Goal: Task Accomplishment & Management: Complete application form

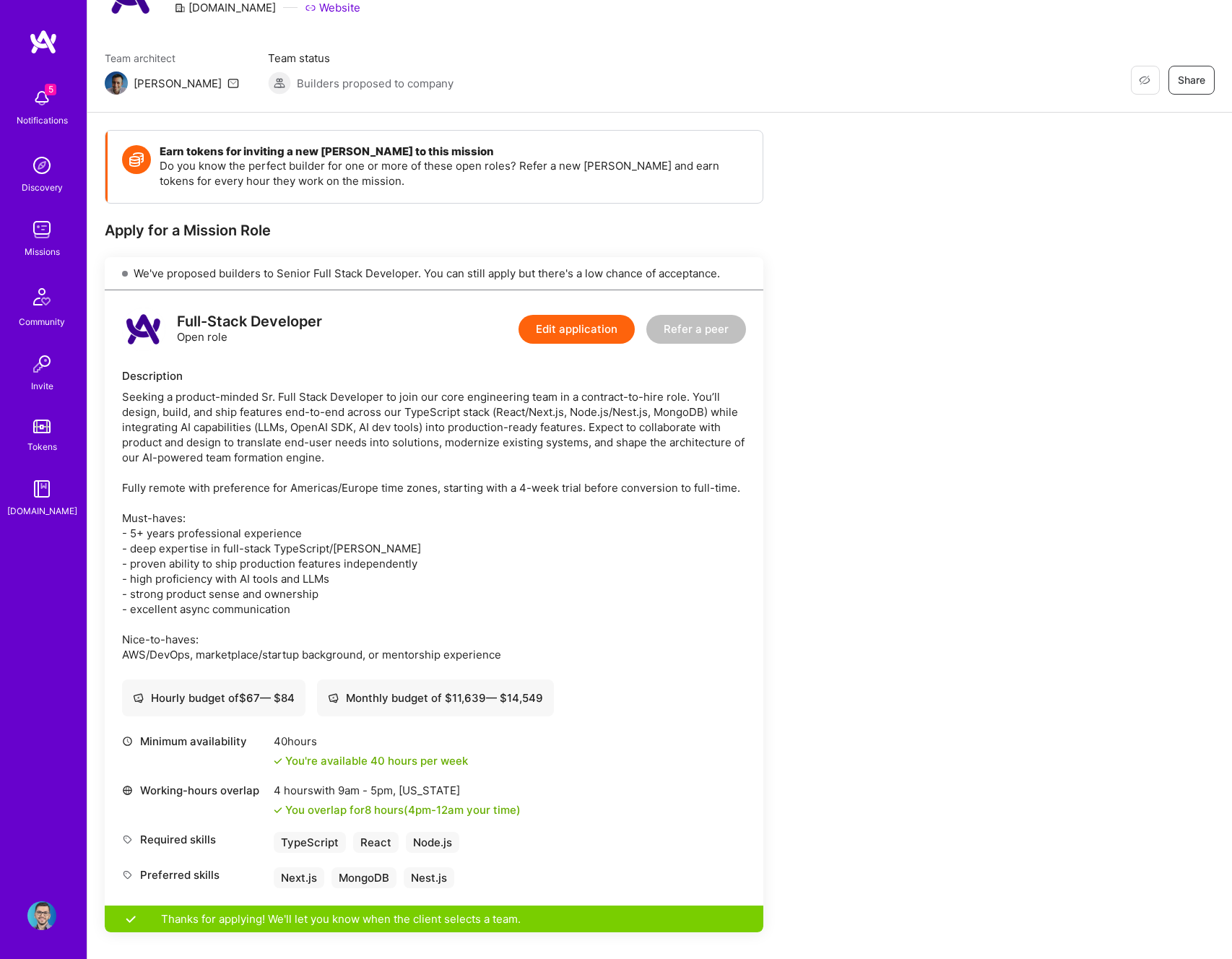
scroll to position [281, 0]
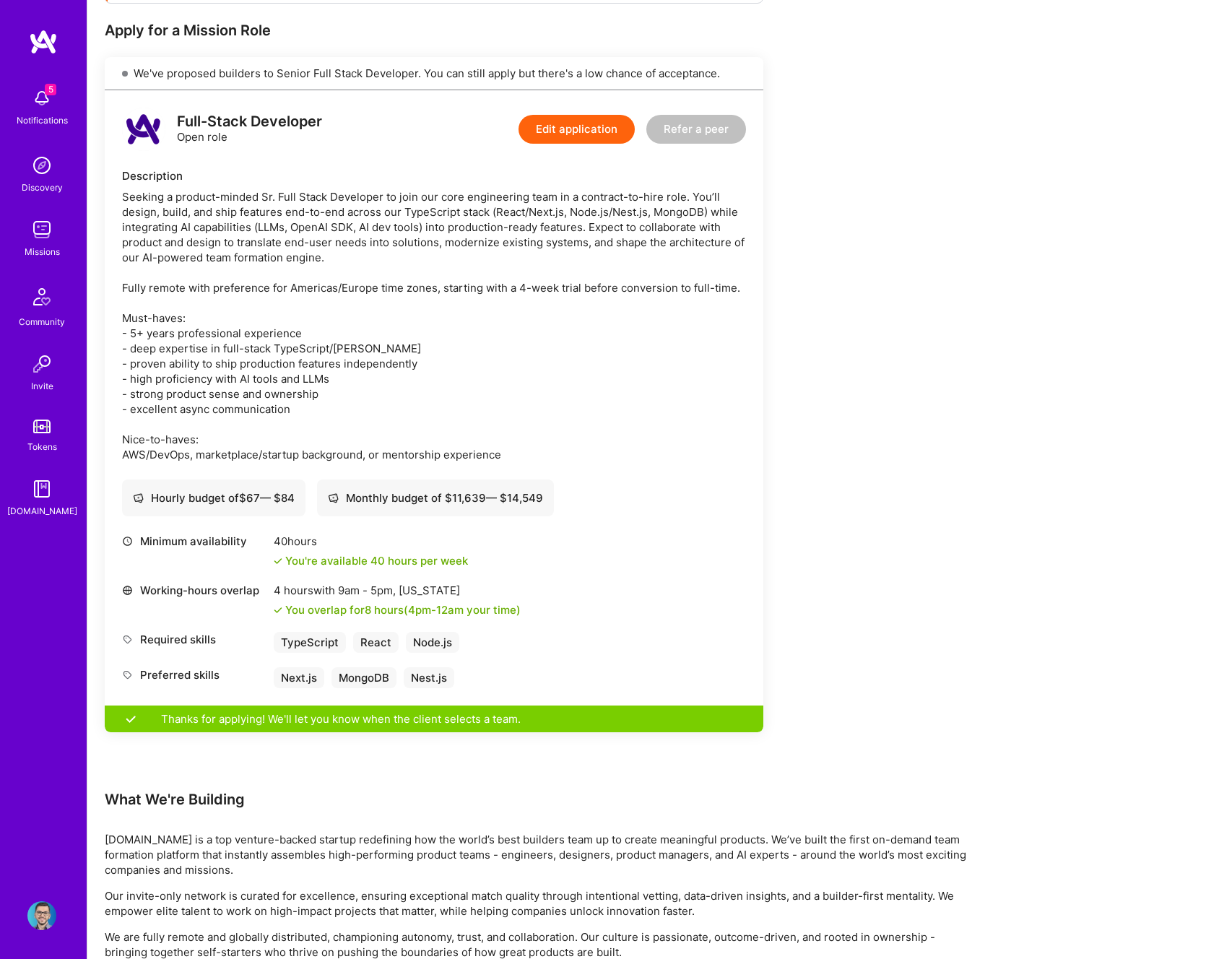
click at [48, 84] on span "5" at bounding box center [51, 90] width 12 height 12
click at [38, 227] on img at bounding box center [41, 230] width 29 height 29
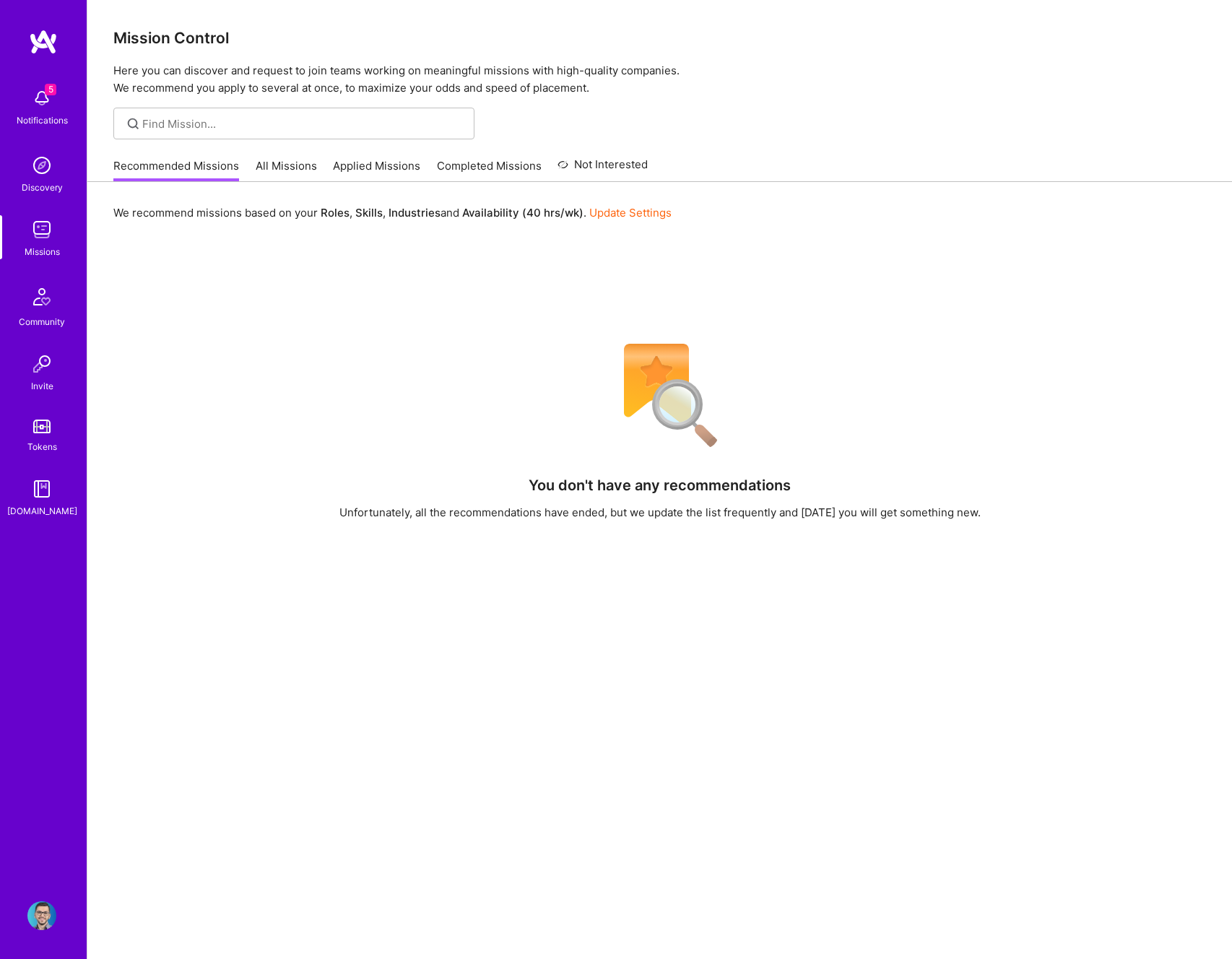
click at [301, 161] on link "All Missions" at bounding box center [287, 170] width 61 height 24
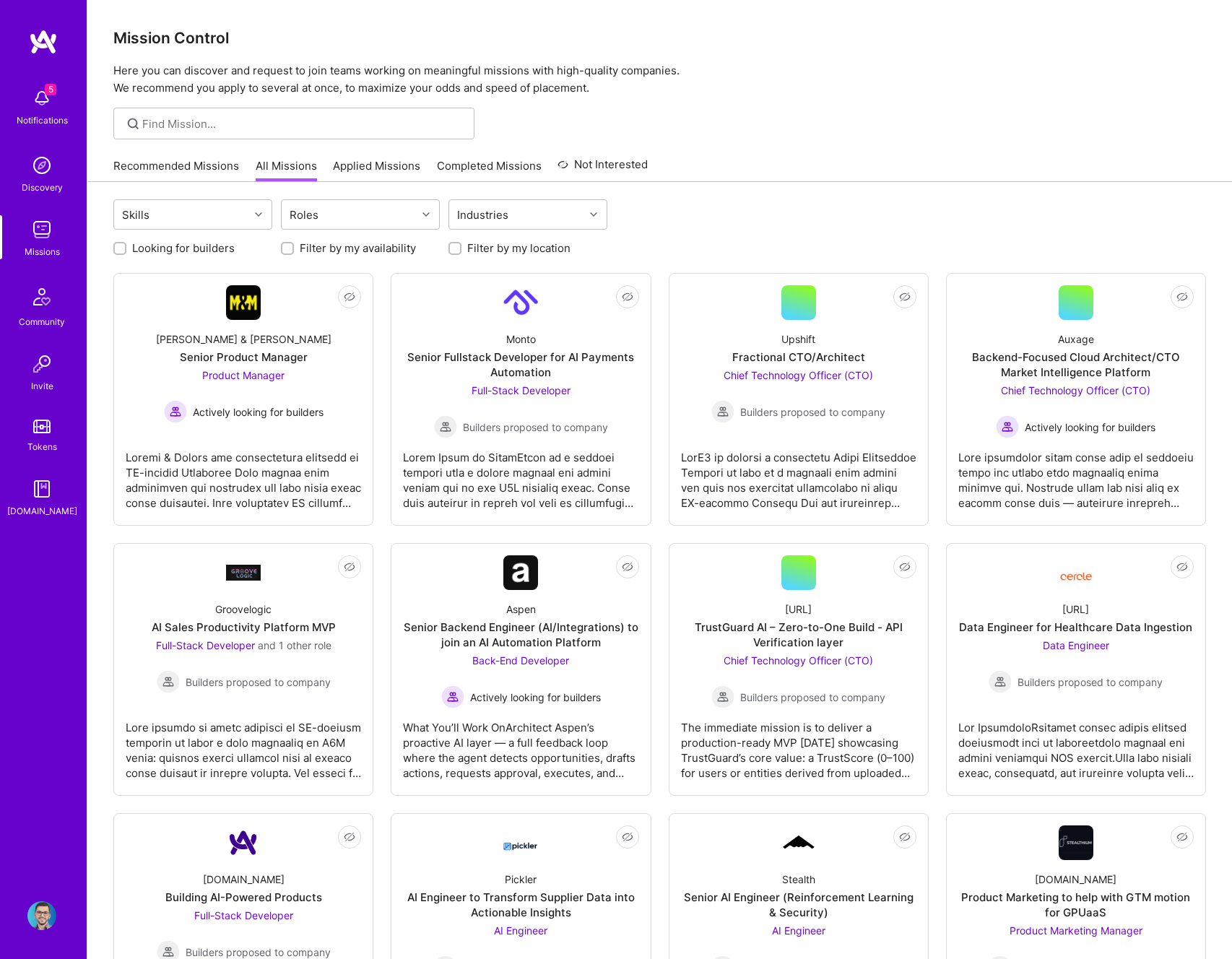
click at [192, 169] on link "Recommended Missions" at bounding box center [176, 170] width 126 height 24
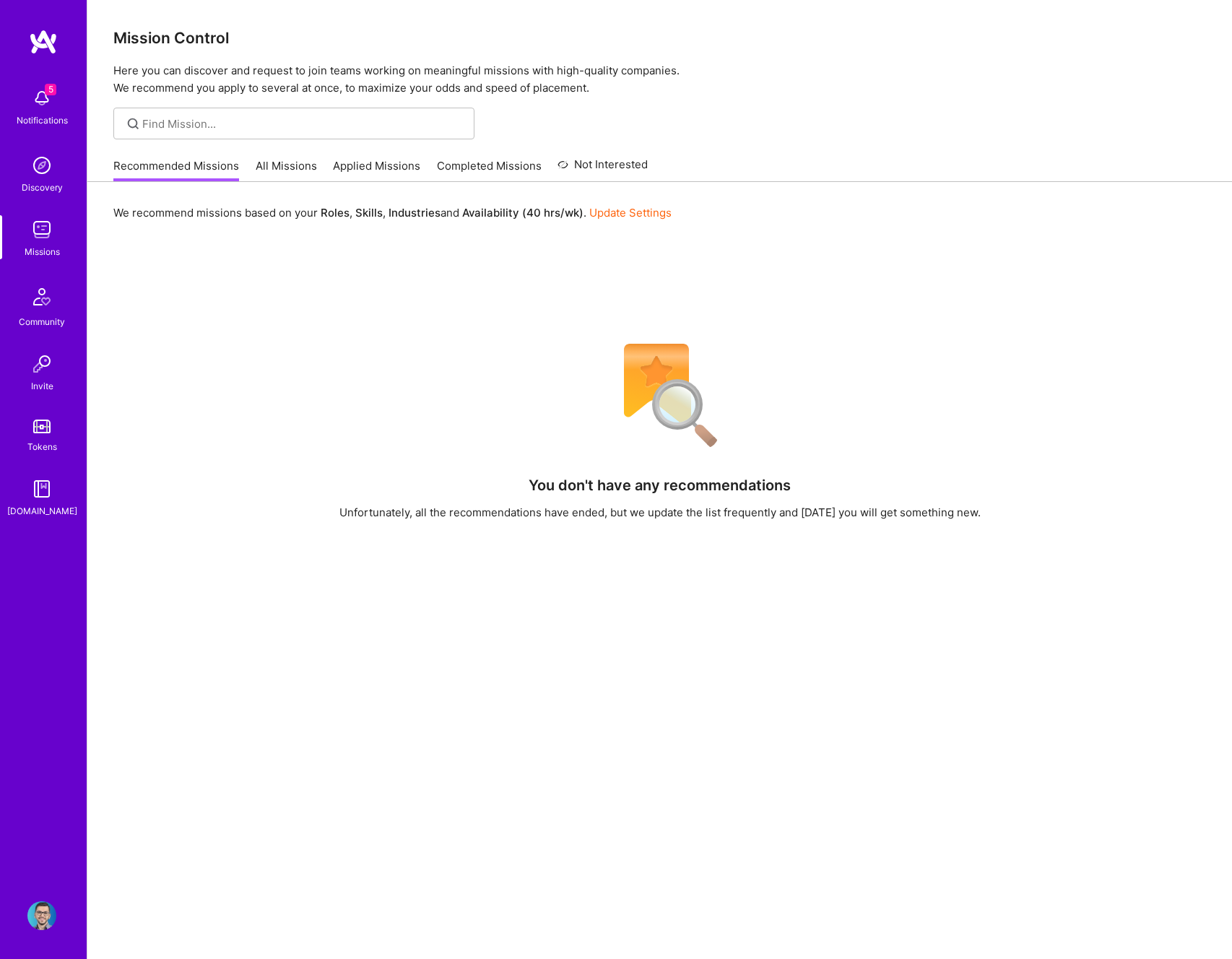
click at [374, 172] on link "Applied Missions" at bounding box center [376, 170] width 87 height 24
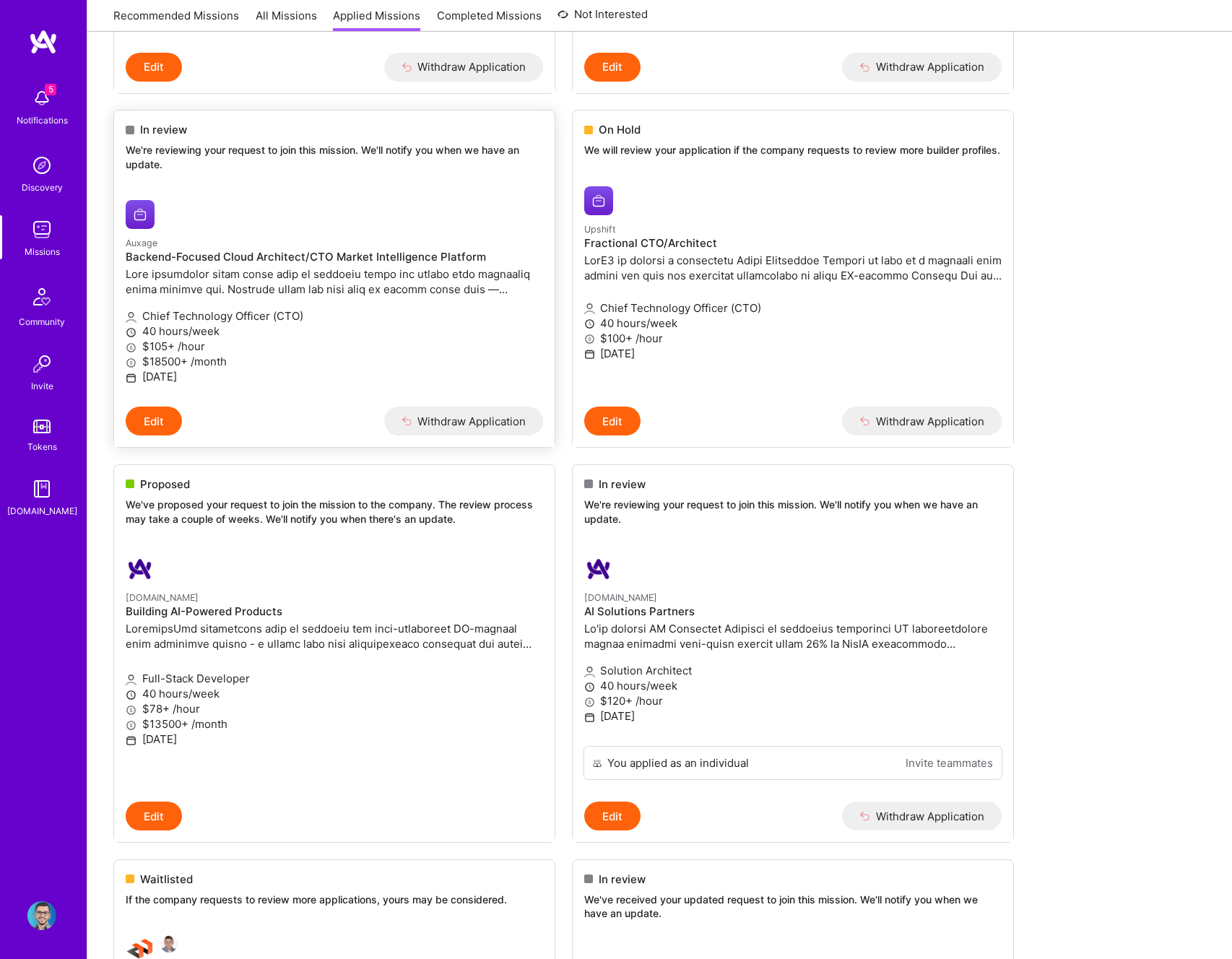
scroll to position [450, 0]
click at [286, 534] on div "Proposed We've proposed your request to join the mission to the company. The re…" at bounding box center [335, 506] width 441 height 78
click at [220, 614] on h4 "Building AI-Powered Products" at bounding box center [335, 613] width 418 height 13
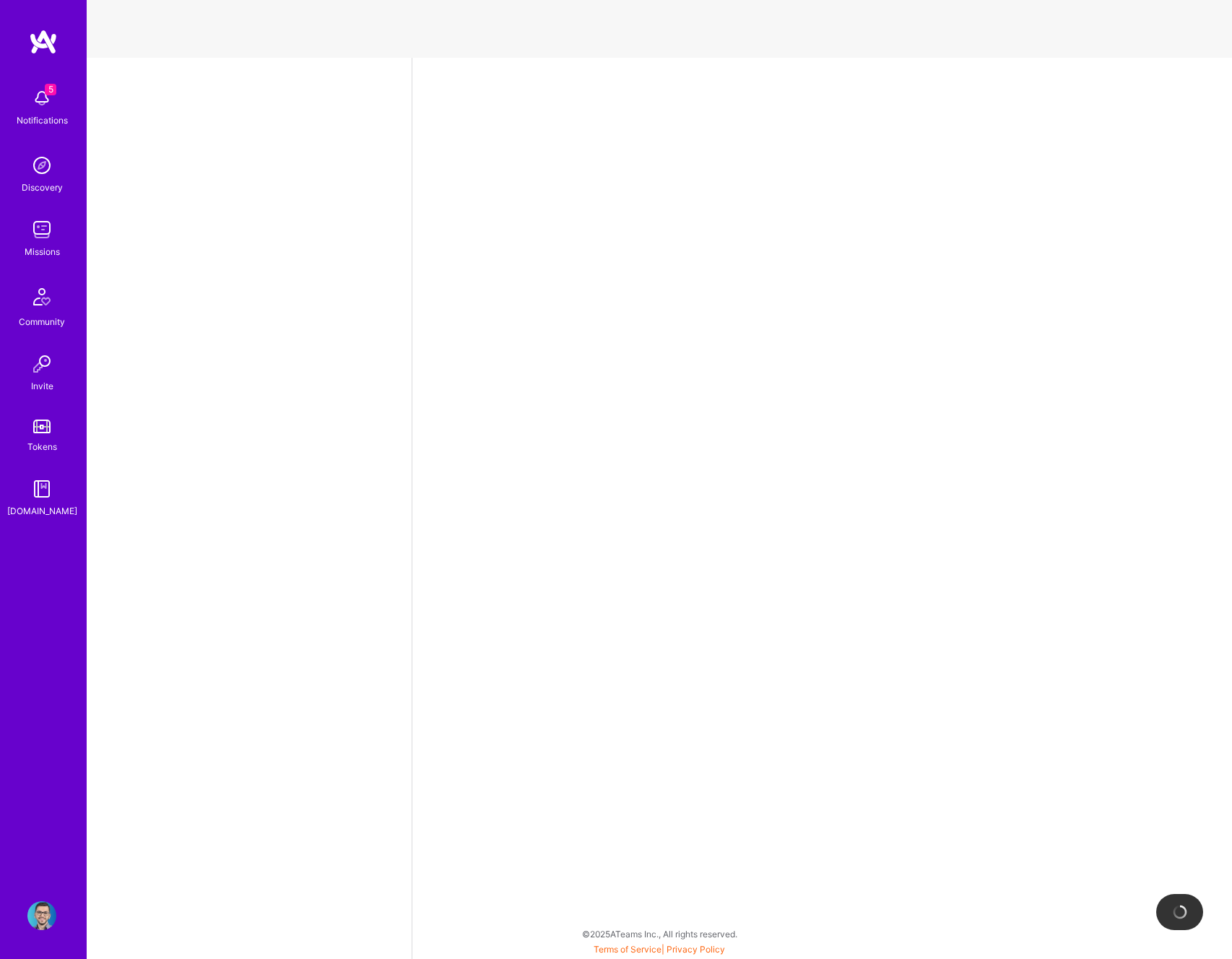
select select "RO"
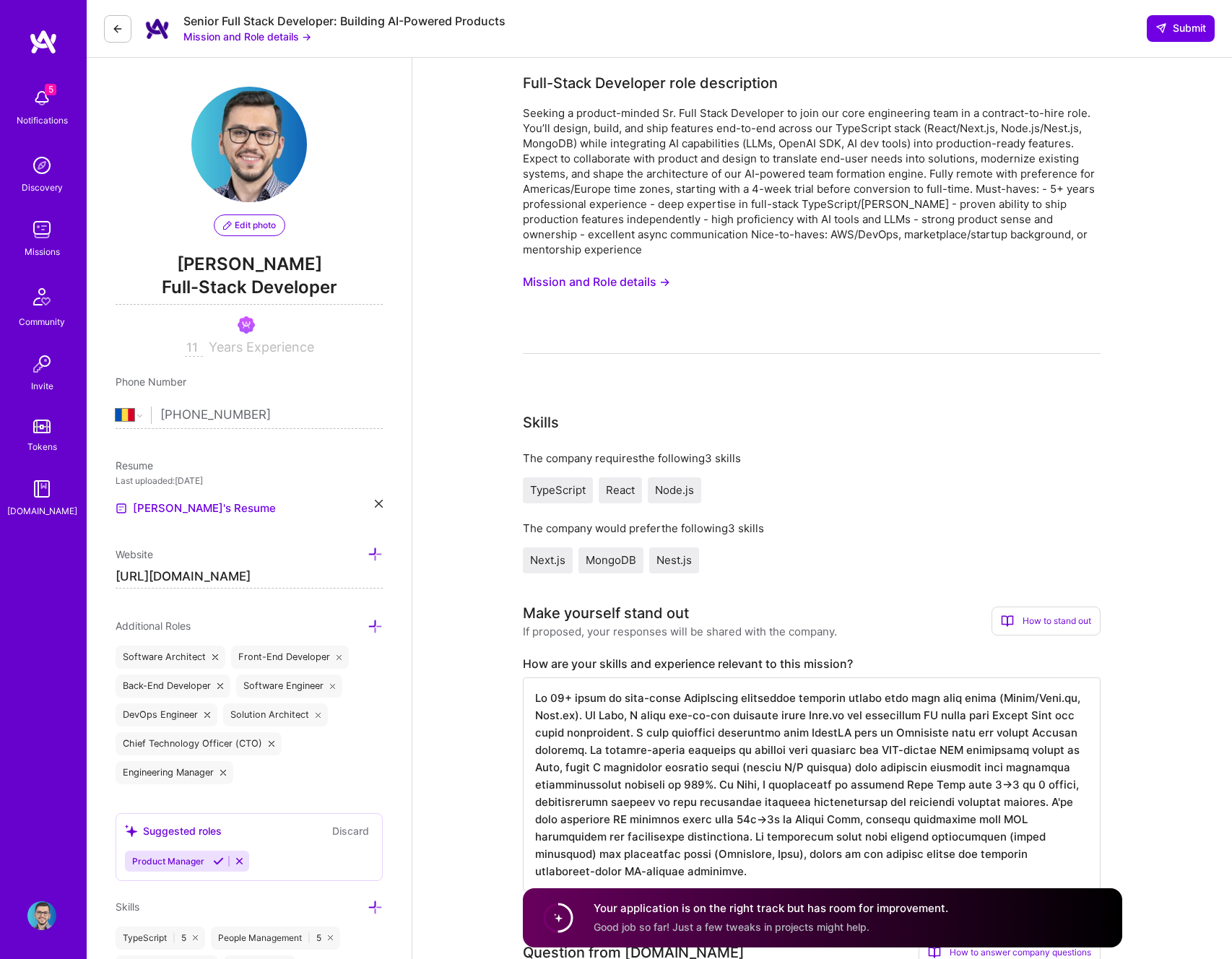
click at [605, 274] on button "Mission and Role details →" at bounding box center [597, 282] width 147 height 27
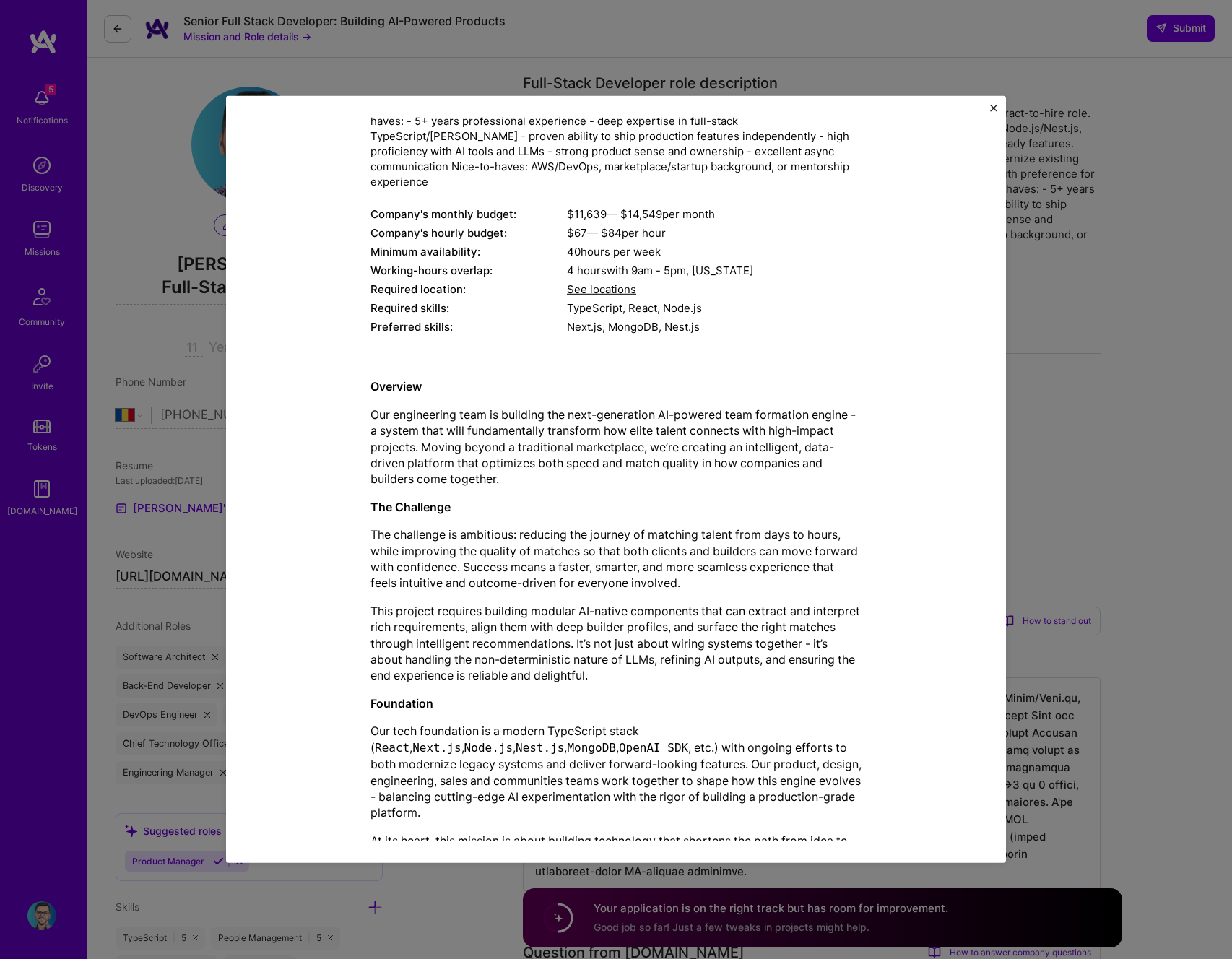
scroll to position [245, 0]
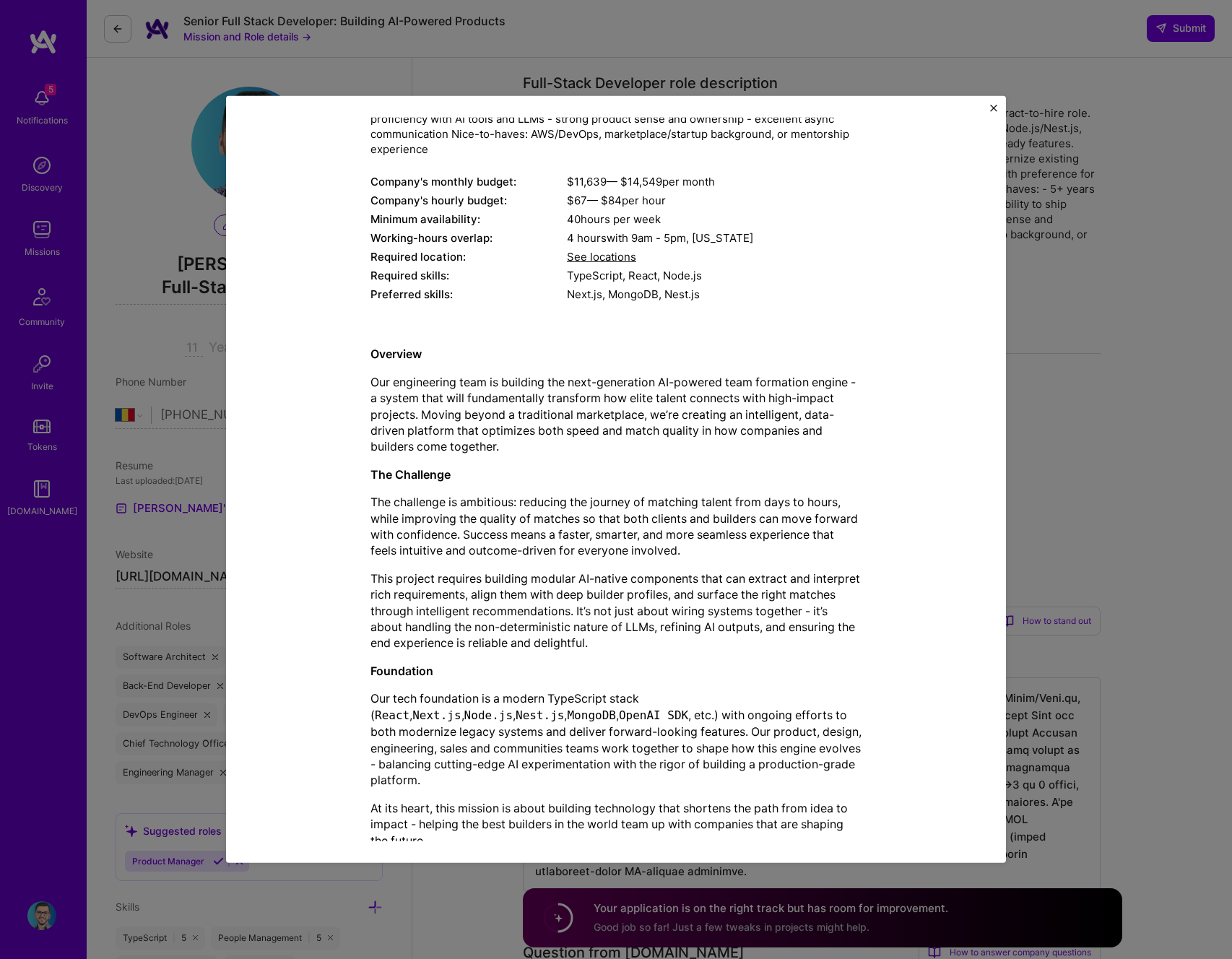
click at [566, 494] on p "The challenge is ambitious: reducing the journey of matching talent from days t…" at bounding box center [616, 526] width 491 height 65
click at [565, 494] on p "The challenge is ambitious: reducing the journey of matching talent from days t…" at bounding box center [616, 526] width 491 height 65
click at [447, 494] on p "The challenge is ambitious: reducing the journey of matching talent from days t…" at bounding box center [616, 526] width 491 height 65
drag, startPoint x: 380, startPoint y: 504, endPoint x: 763, endPoint y: 508, distance: 383.0
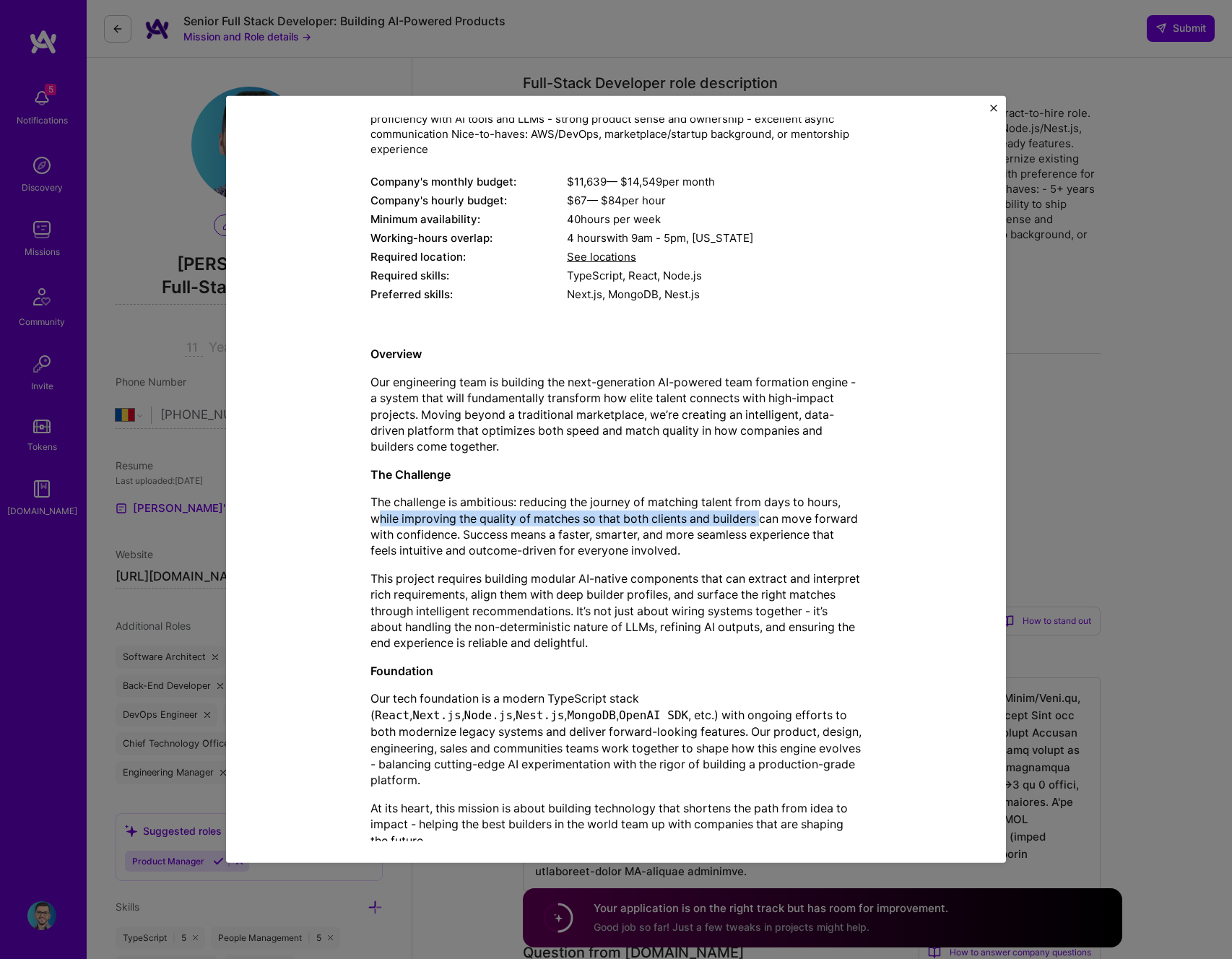
click at [763, 508] on p "The challenge is ambitious: reducing the journey of matching talent from days t…" at bounding box center [616, 526] width 491 height 65
click at [521, 506] on p "The challenge is ambitious: reducing the journey of matching talent from days t…" at bounding box center [616, 526] width 491 height 65
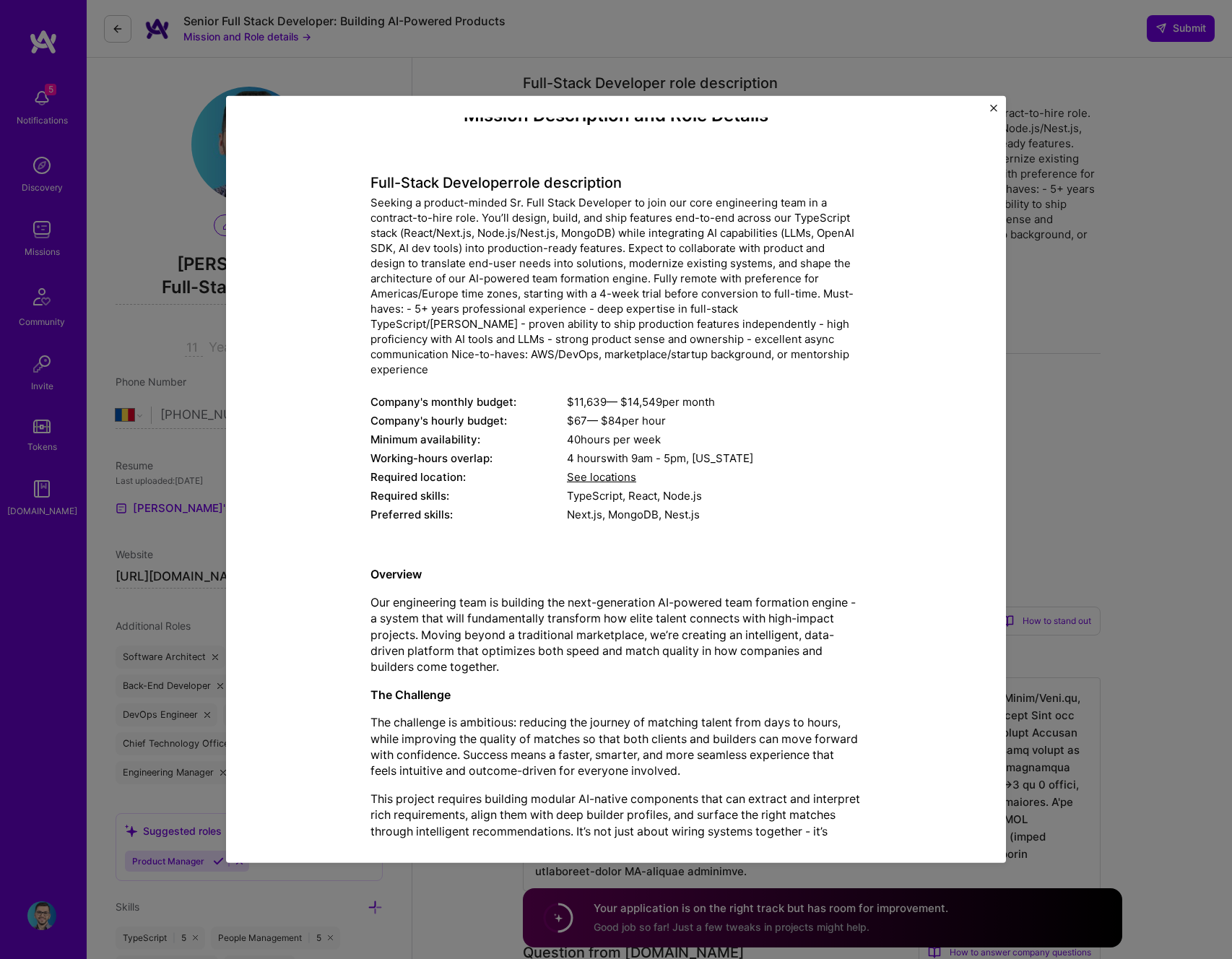
scroll to position [0, 0]
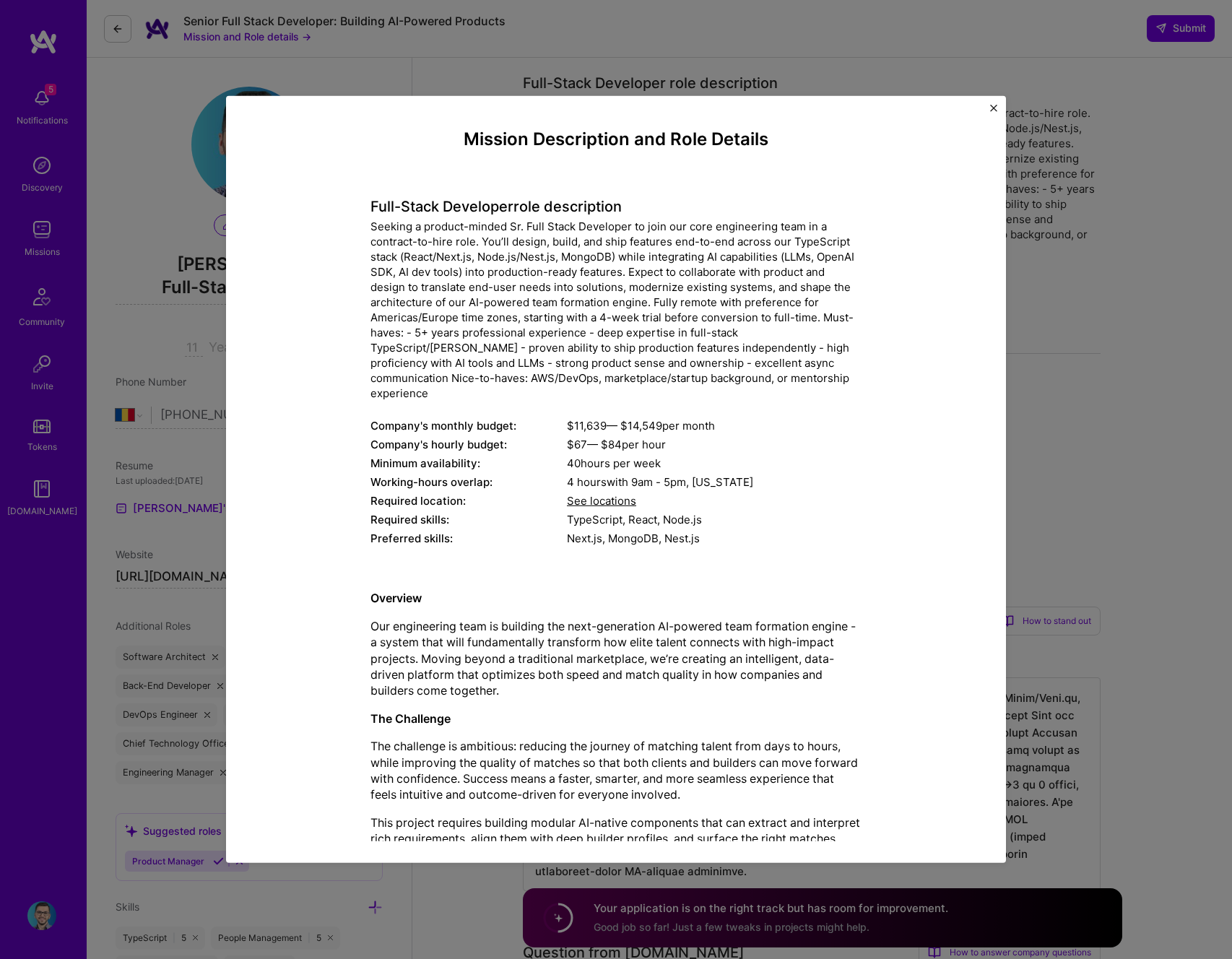
click at [991, 113] on button "Close" at bounding box center [993, 112] width 7 height 15
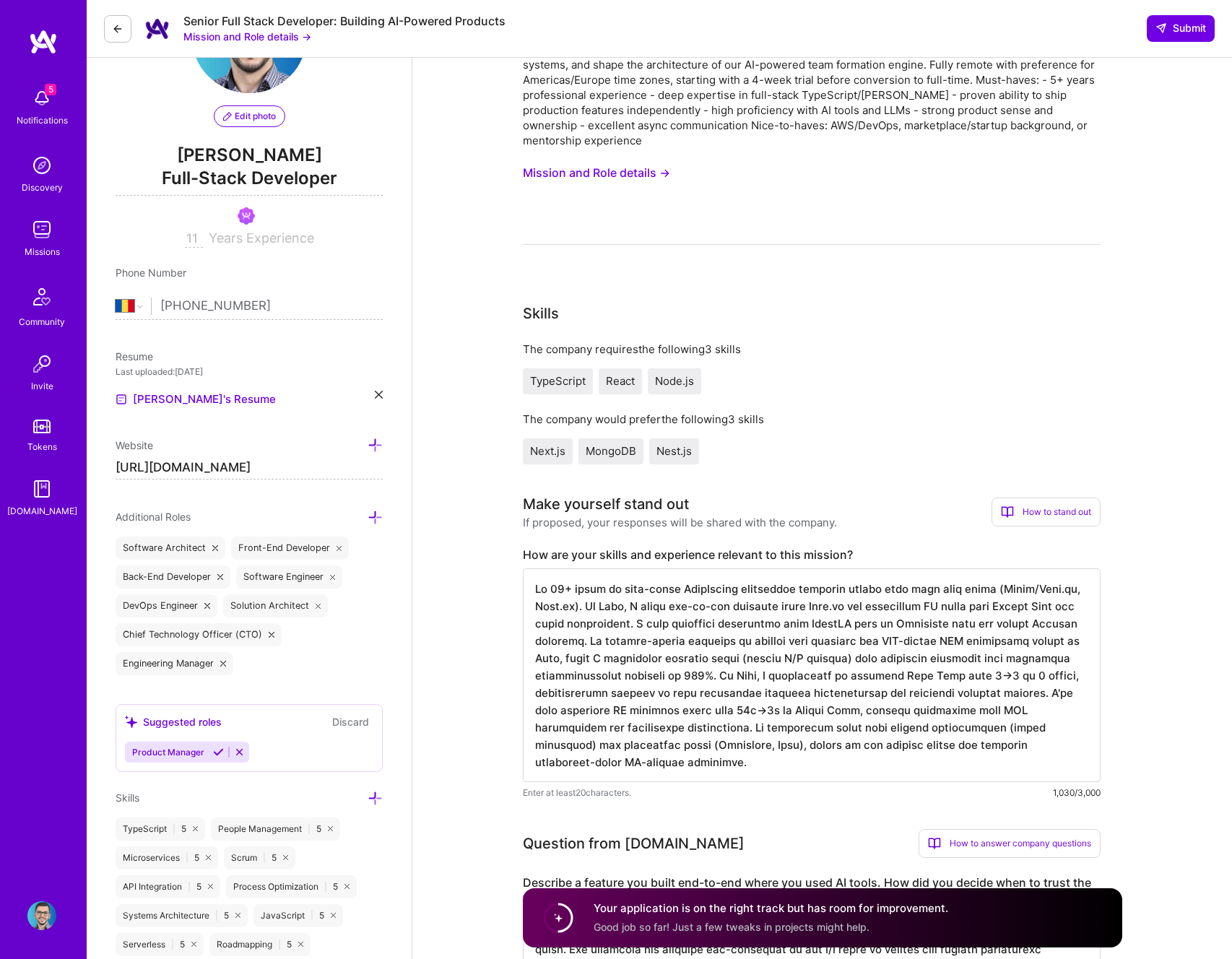
scroll to position [216, 0]
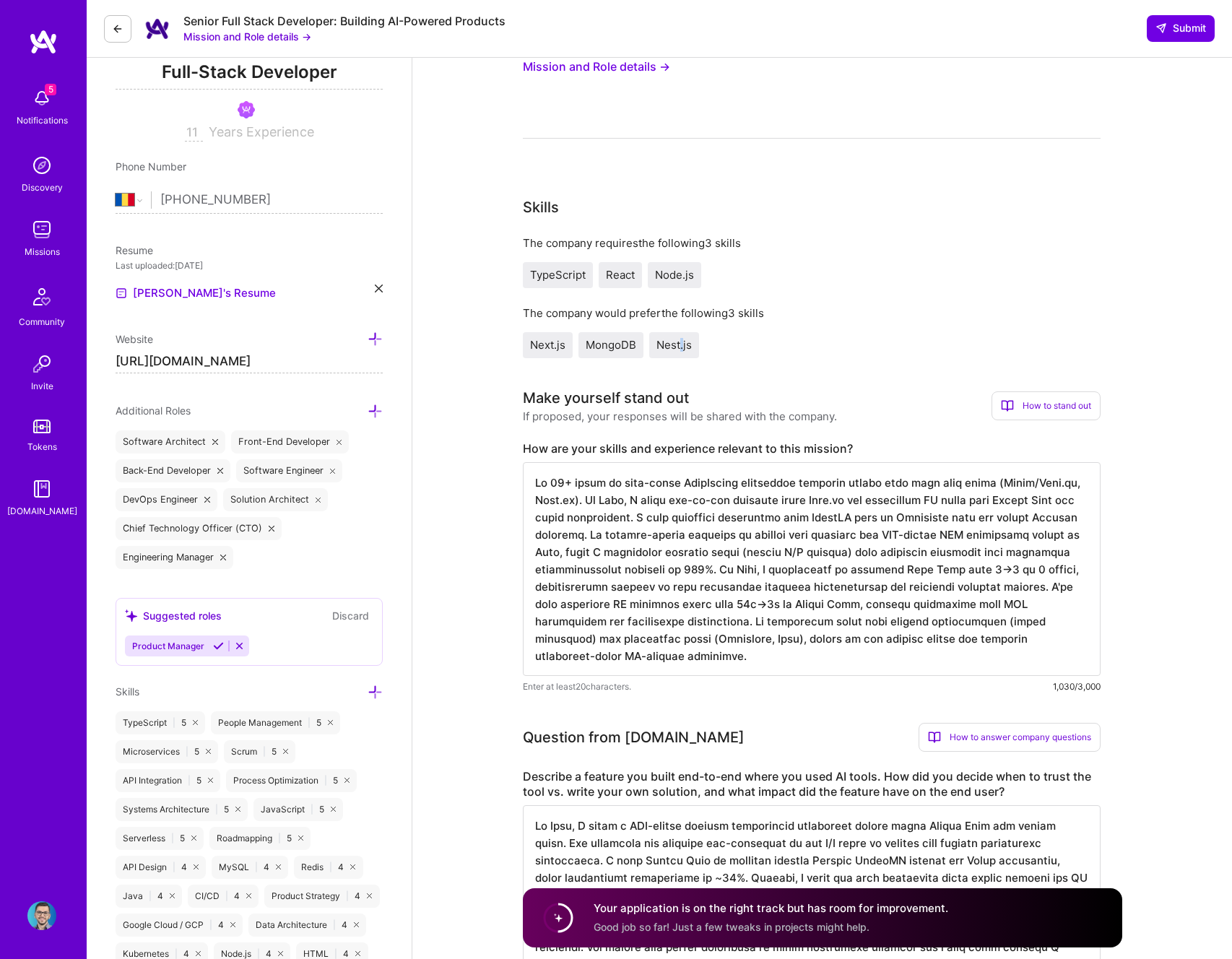
click at [681, 346] on span "Nest.js" at bounding box center [674, 345] width 36 height 14
click at [673, 346] on span "Nest.js" at bounding box center [674, 345] width 36 height 14
copy span "Nest"
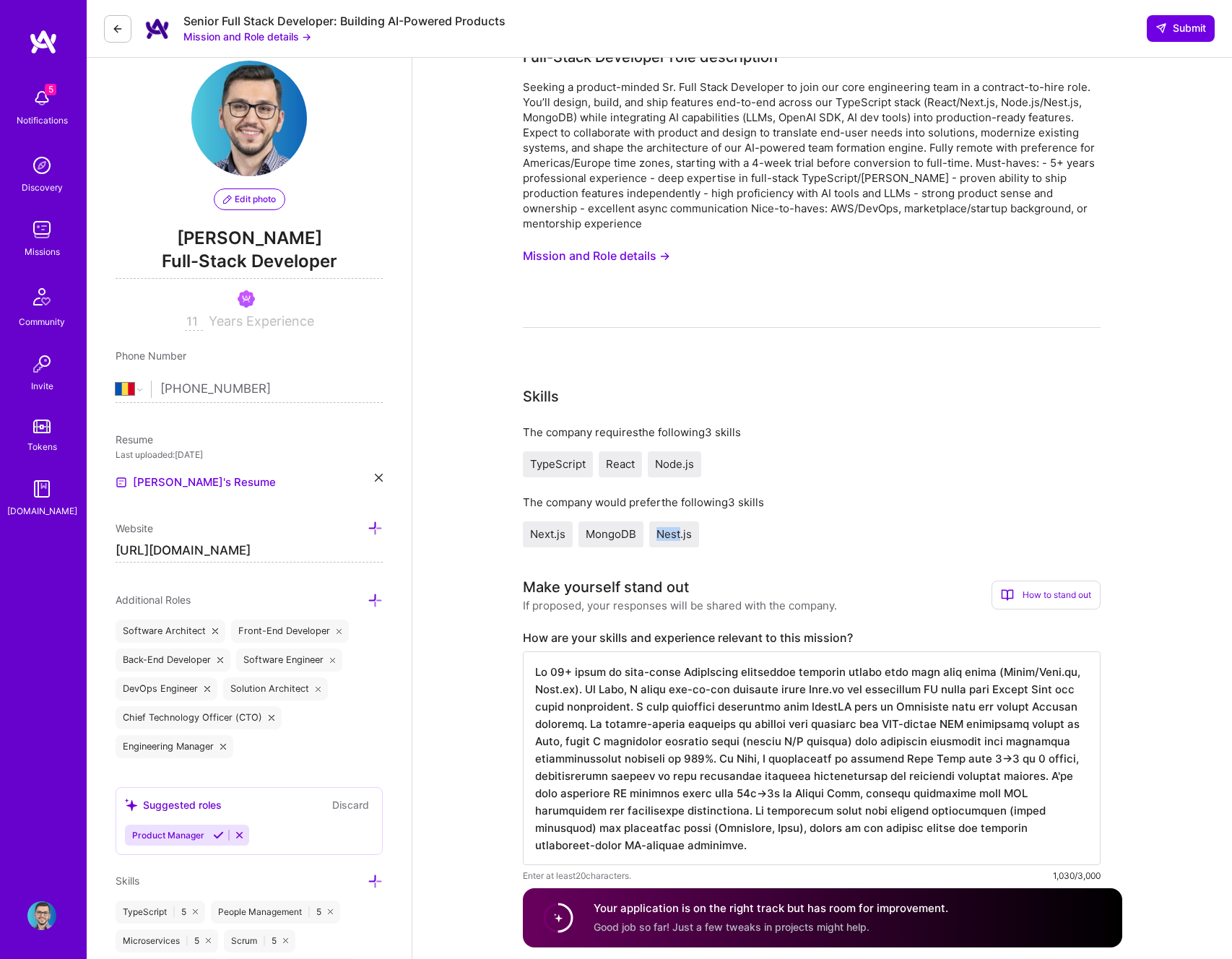
scroll to position [0, 0]
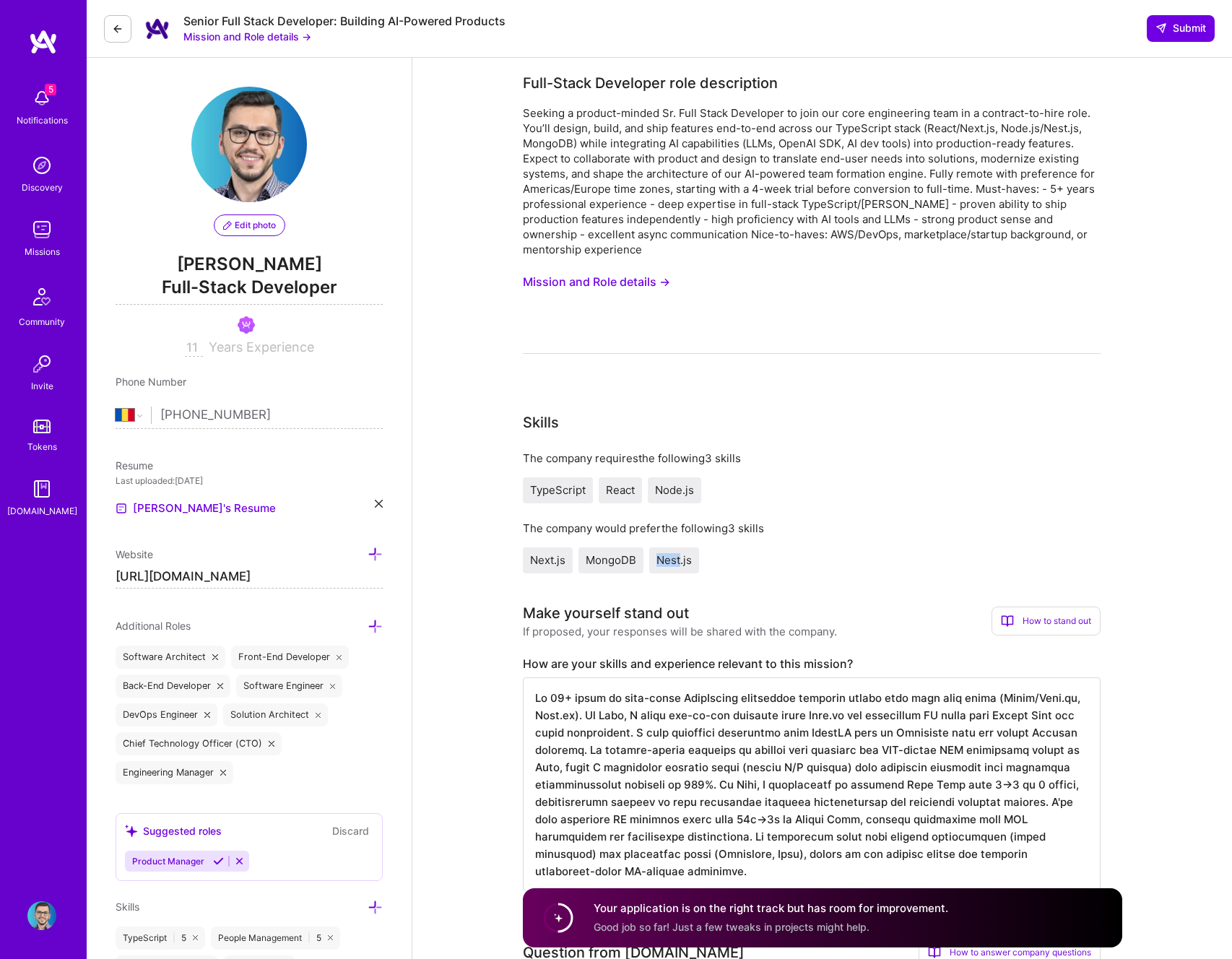
click at [650, 278] on button "Mission and Role details →" at bounding box center [597, 282] width 147 height 27
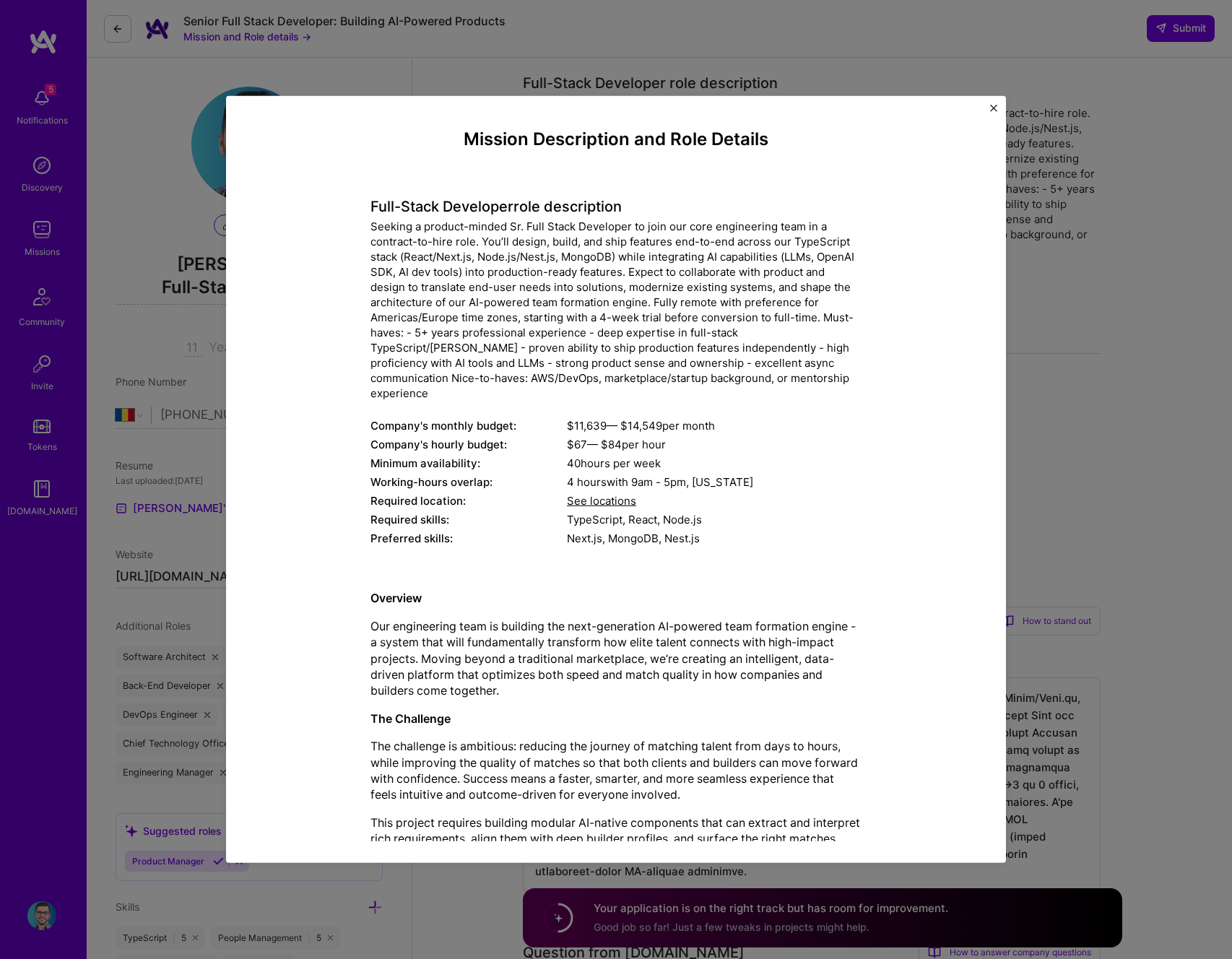
click at [609, 39] on div "Mission Description and Role Details Full-Stack Developer role description Comp…" at bounding box center [616, 479] width 1232 height 959
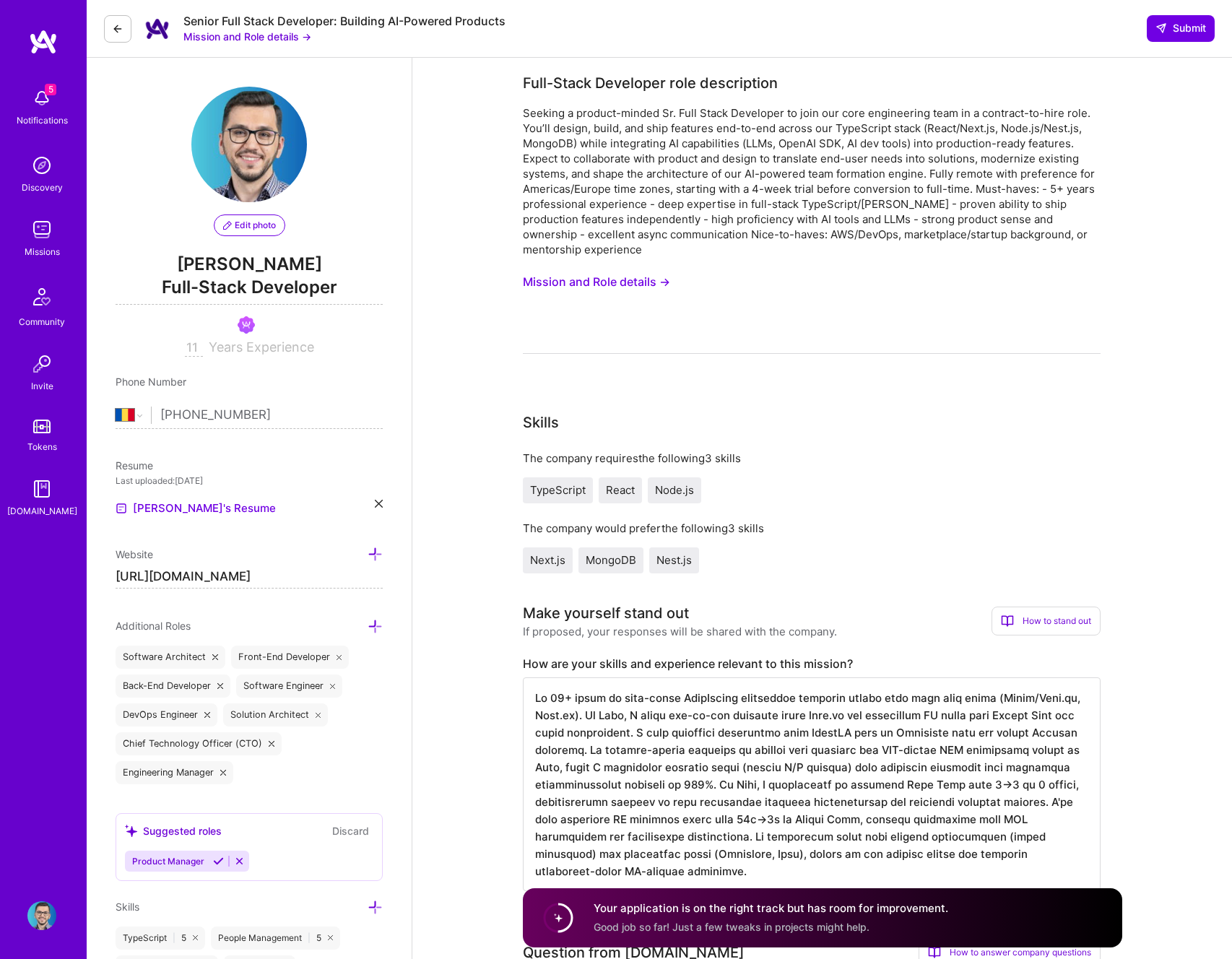
click at [282, 38] on button "Mission and Role details →" at bounding box center [247, 36] width 128 height 15
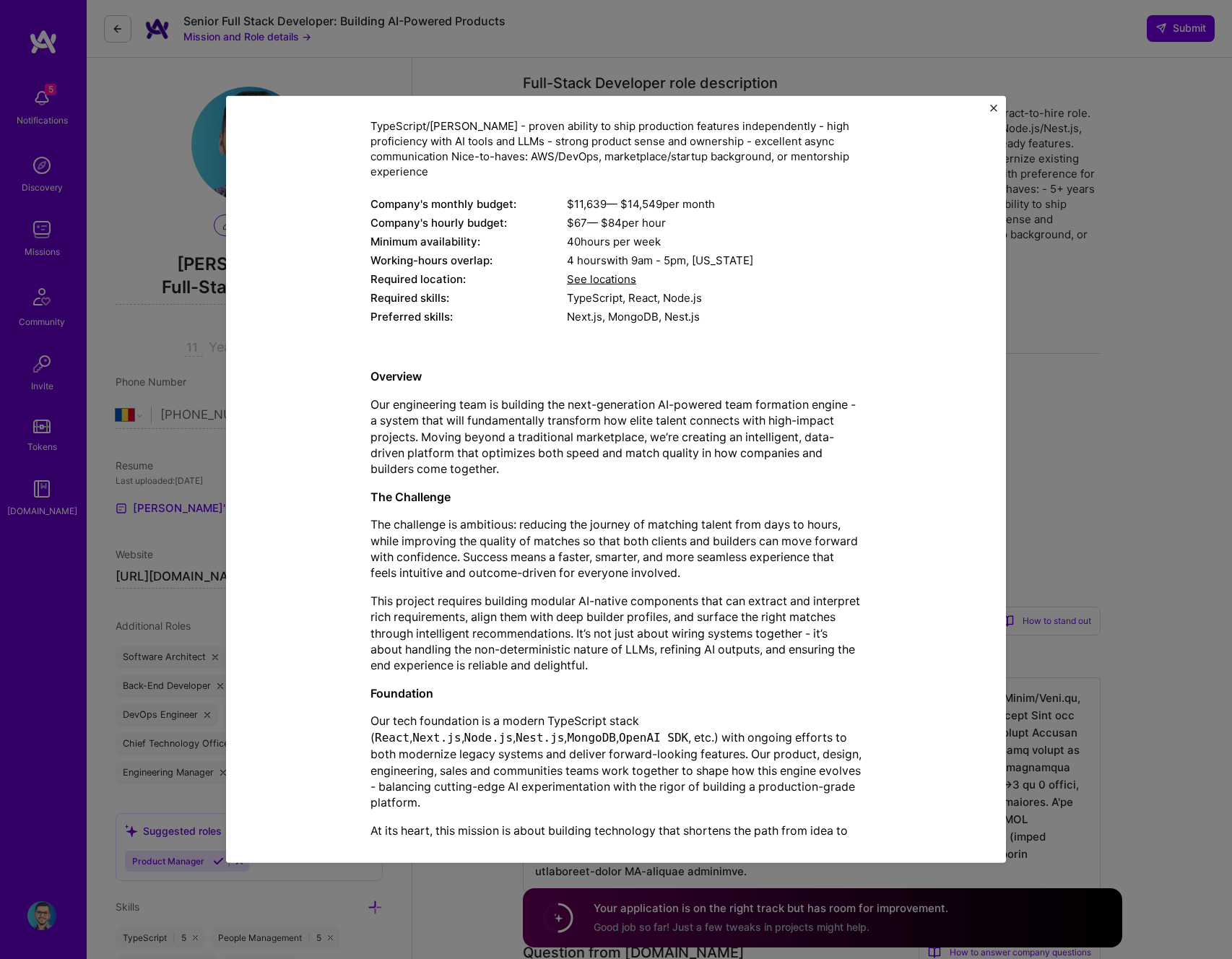
scroll to position [245, 0]
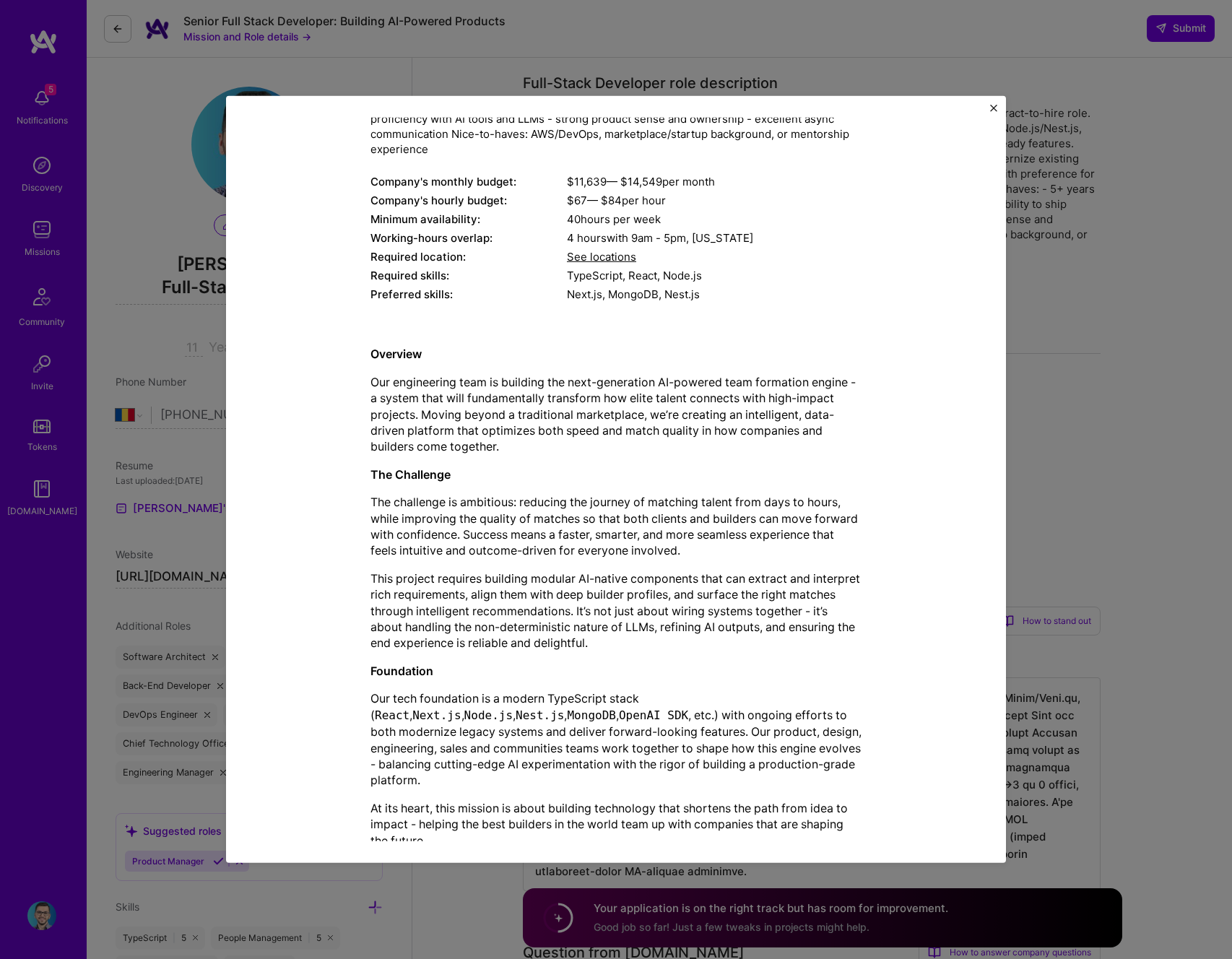
click at [991, 109] on img "Close" at bounding box center [993, 108] width 7 height 7
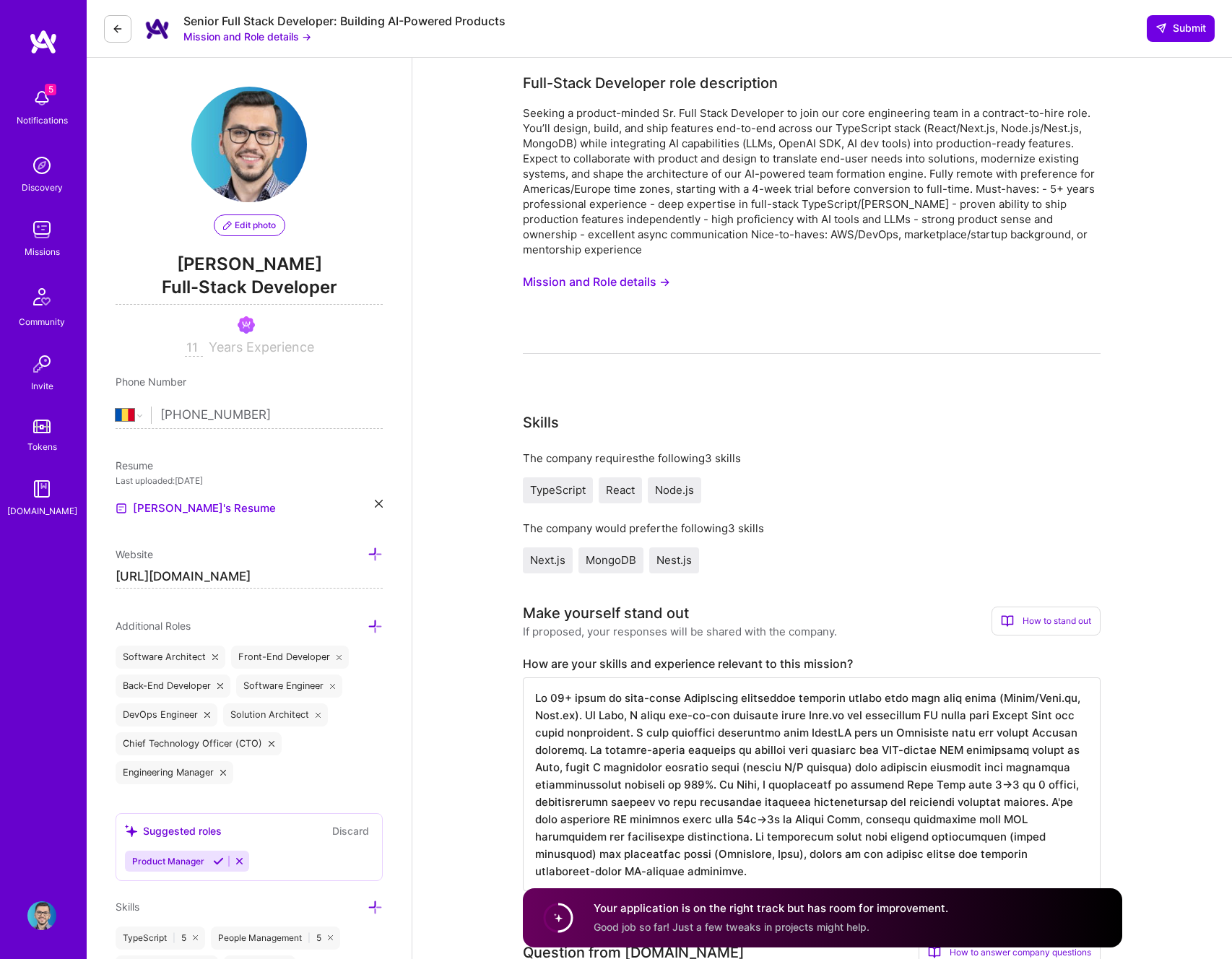
click at [56, 234] on img at bounding box center [41, 230] width 29 height 29
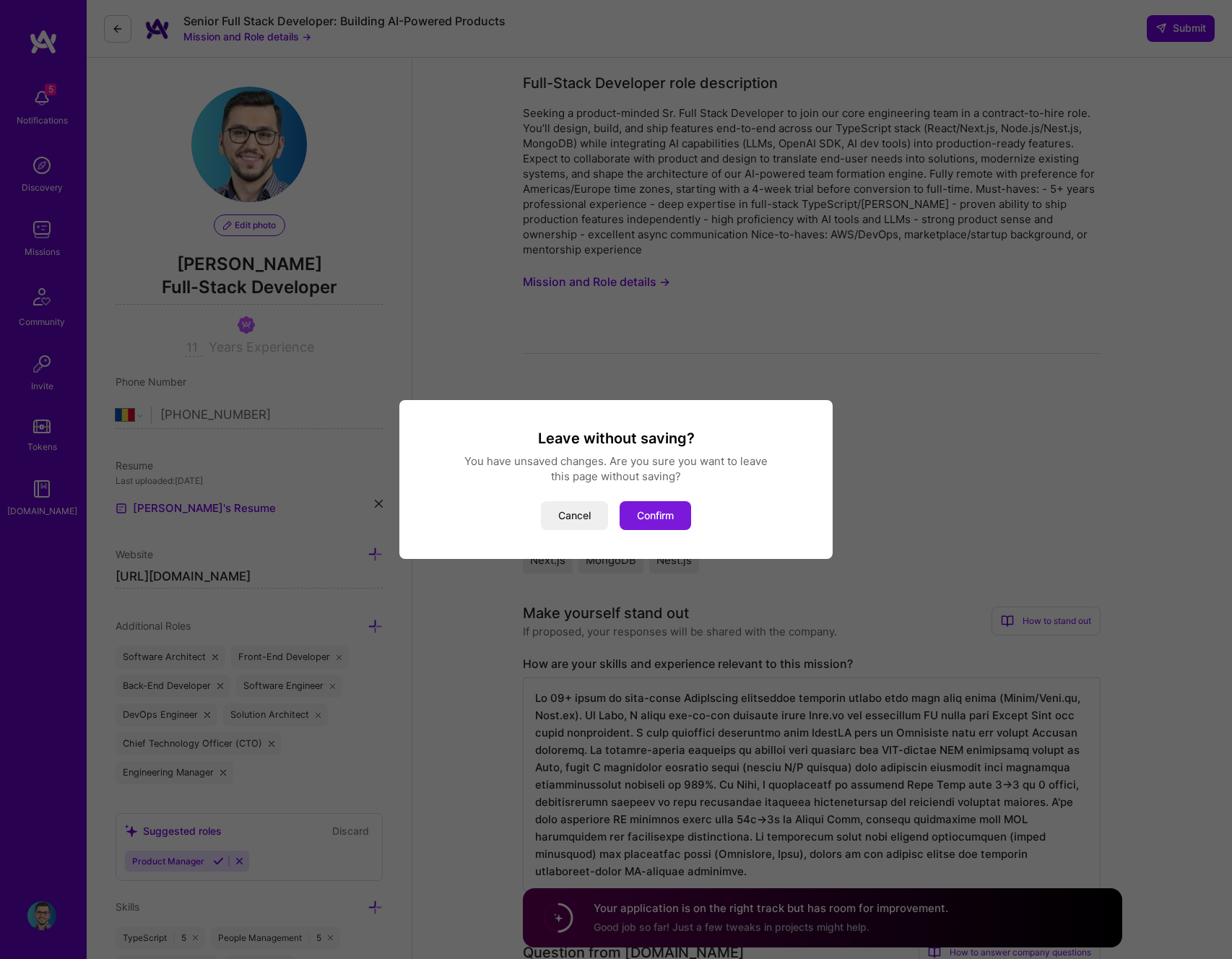
click at [669, 514] on button "Confirm" at bounding box center [655, 516] width 71 height 29
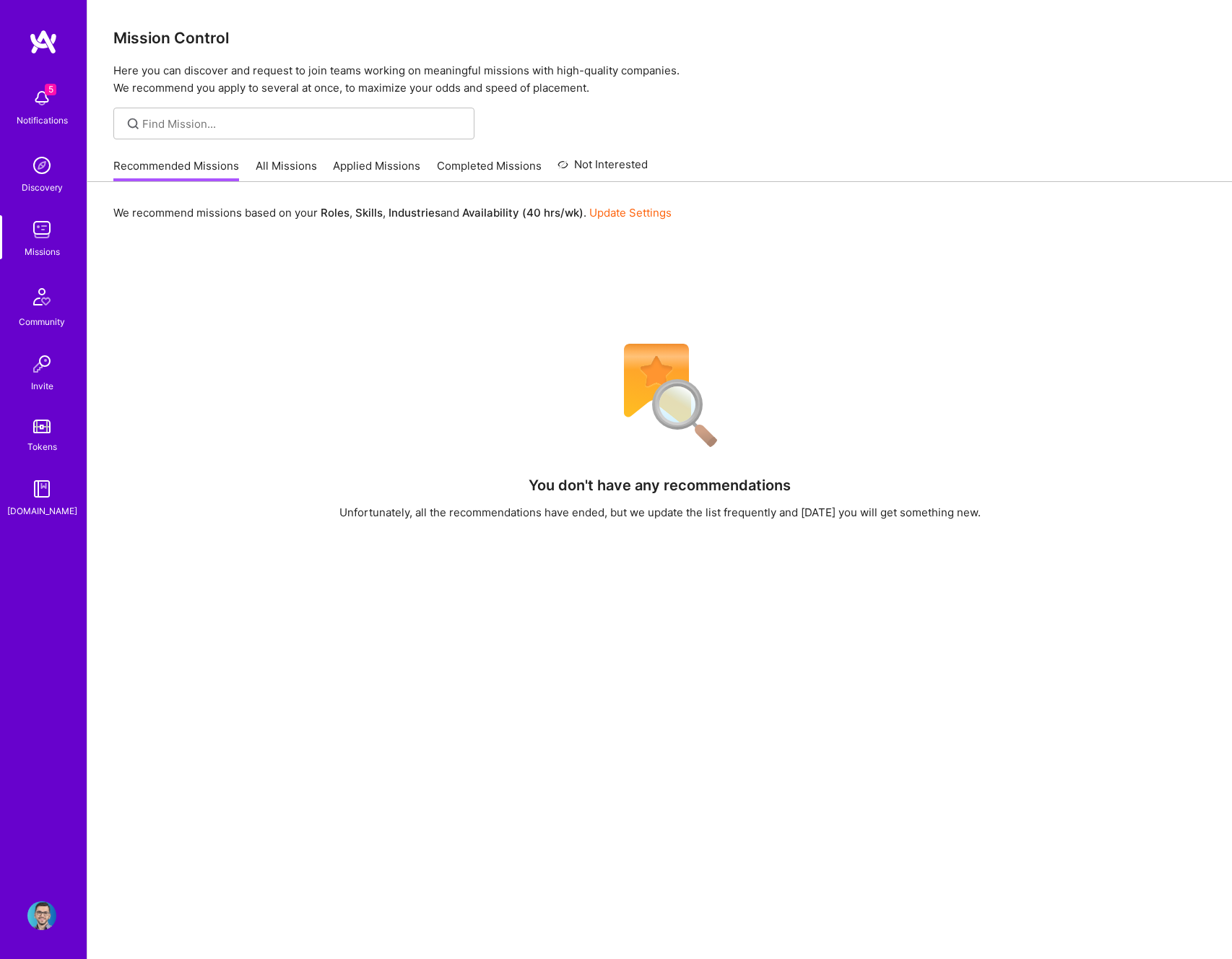
click at [381, 162] on link "Applied Missions" at bounding box center [376, 170] width 87 height 24
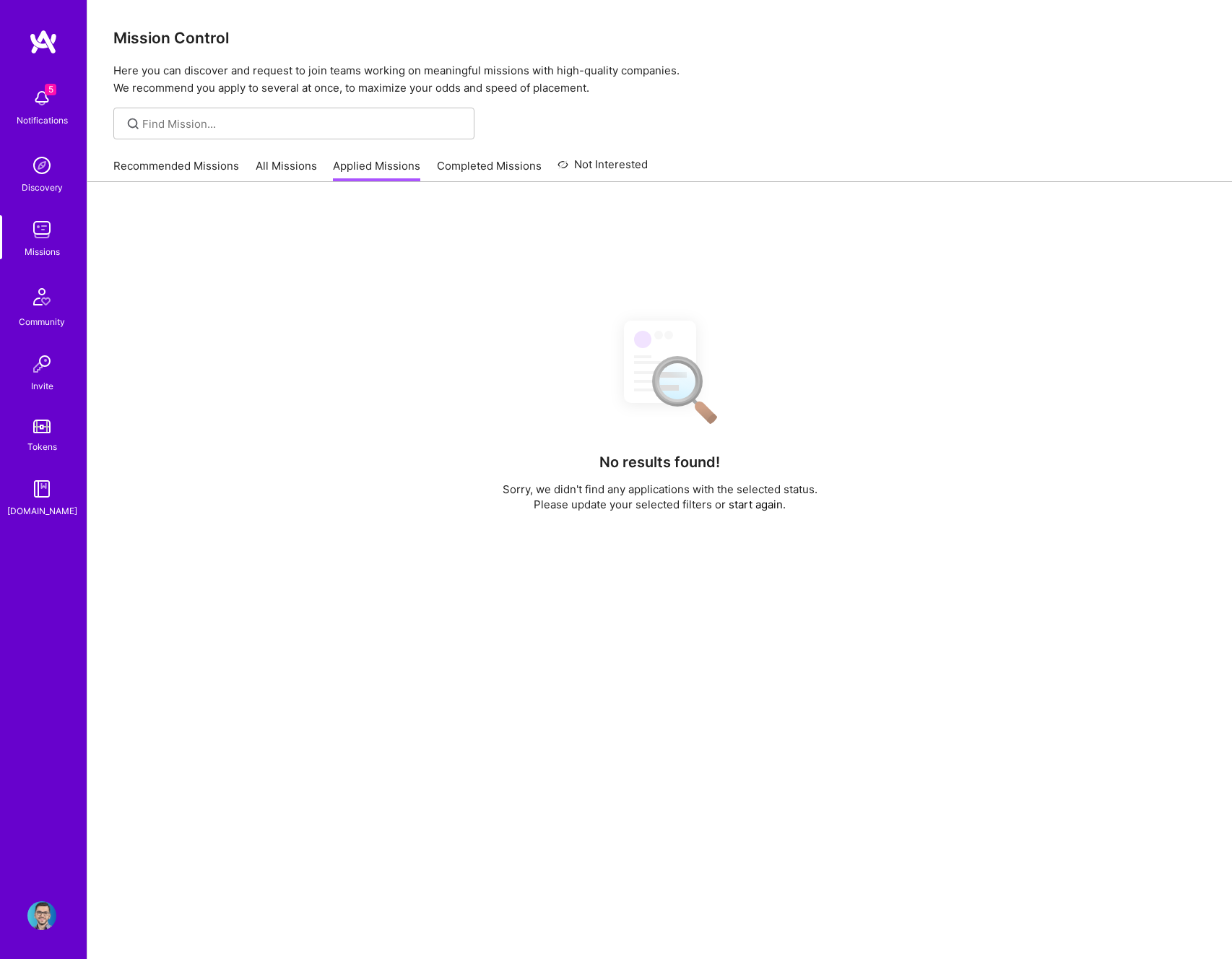
click at [284, 173] on link "All Missions" at bounding box center [287, 170] width 61 height 24
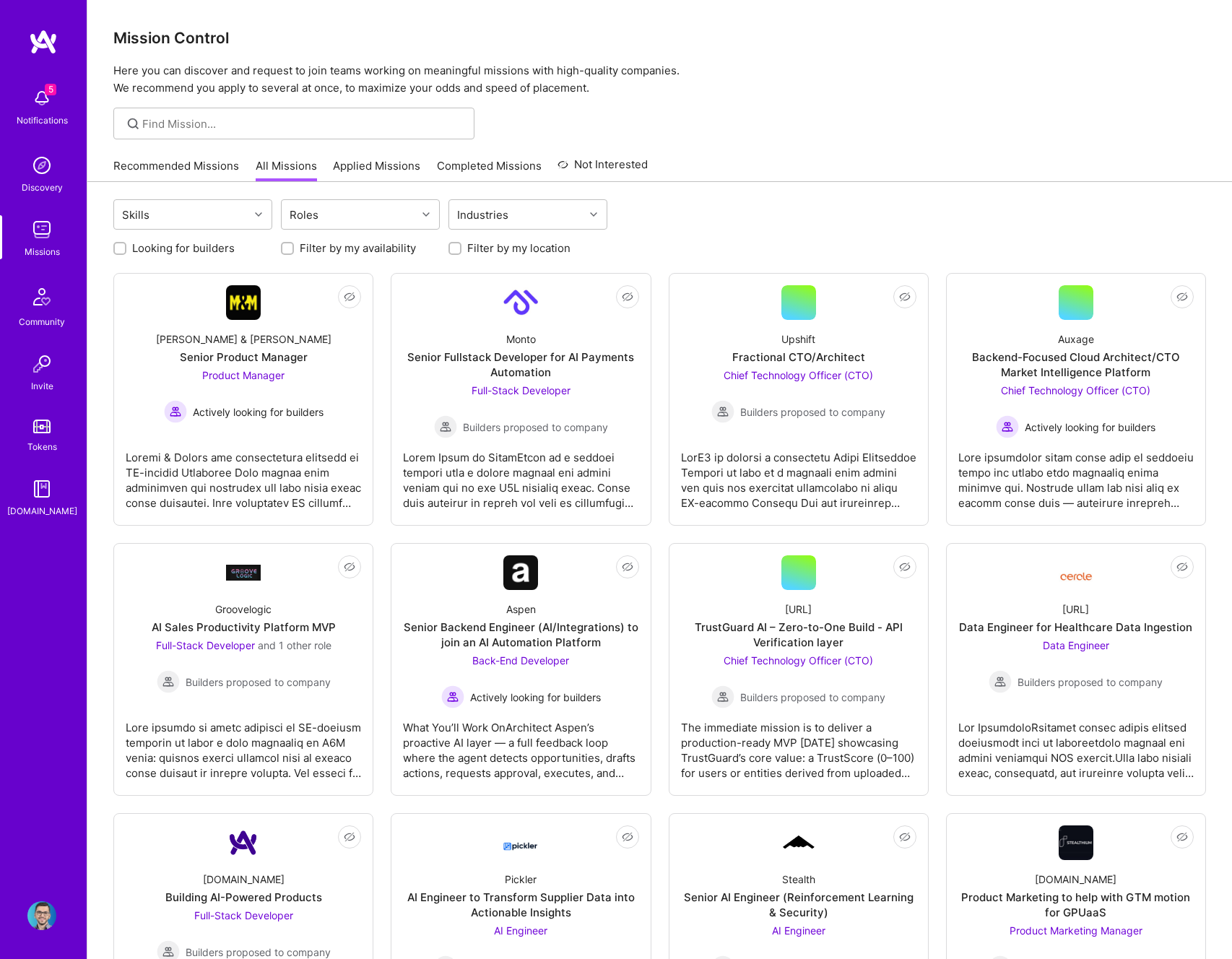
click at [374, 164] on link "Applied Missions" at bounding box center [376, 170] width 87 height 24
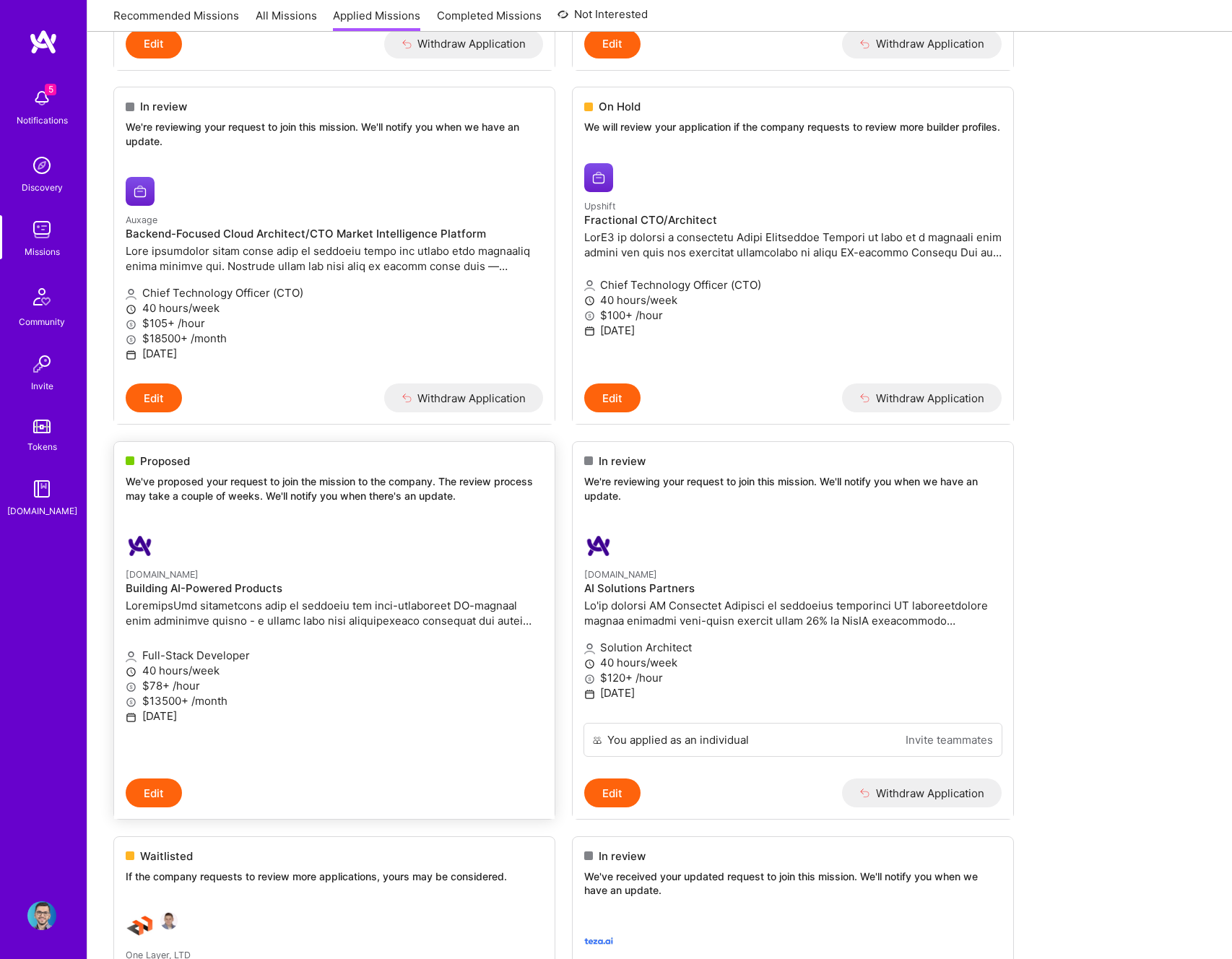
scroll to position [476, 0]
click at [133, 571] on small "[DOMAIN_NAME]" at bounding box center [162, 574] width 73 height 11
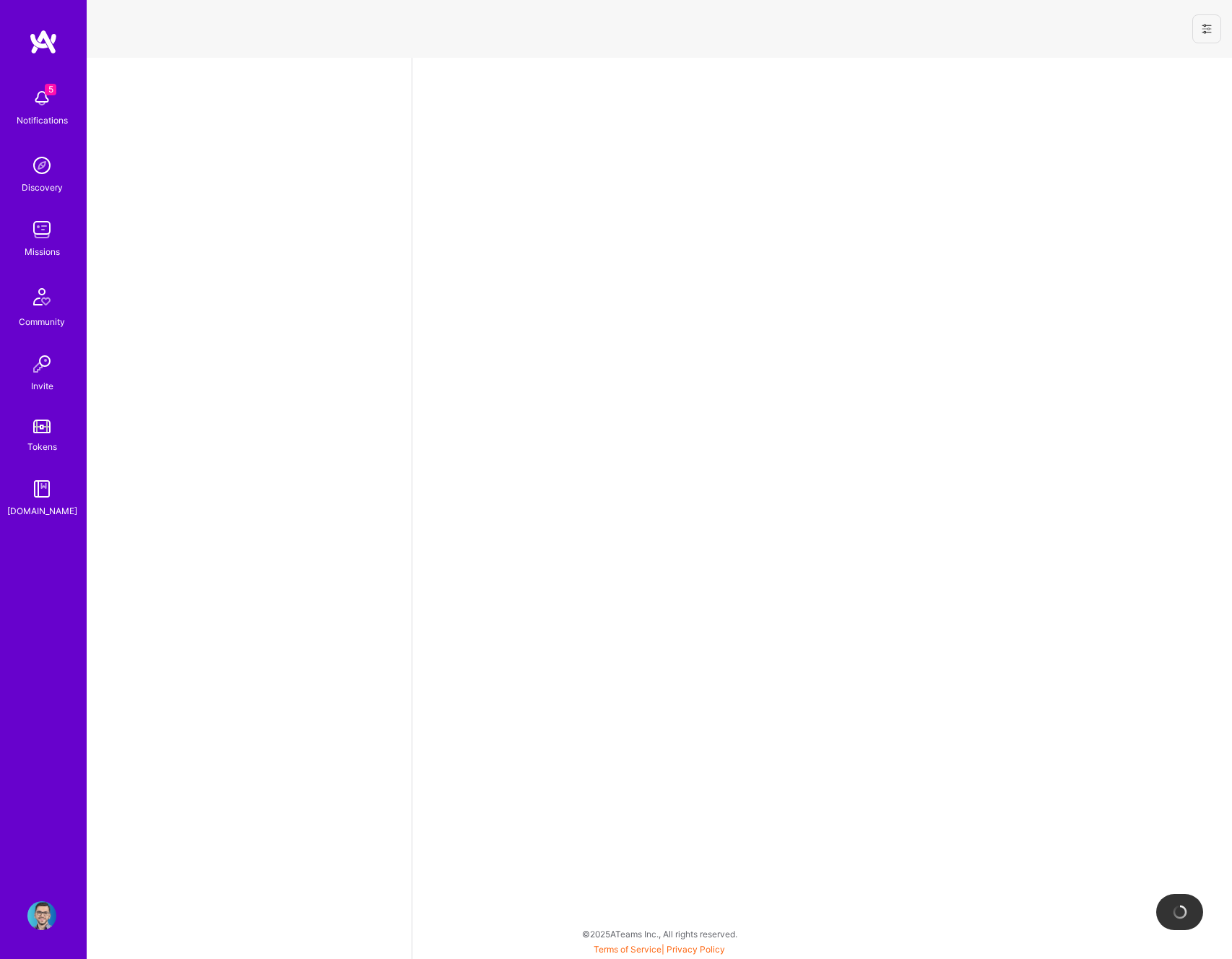
select select "RO"
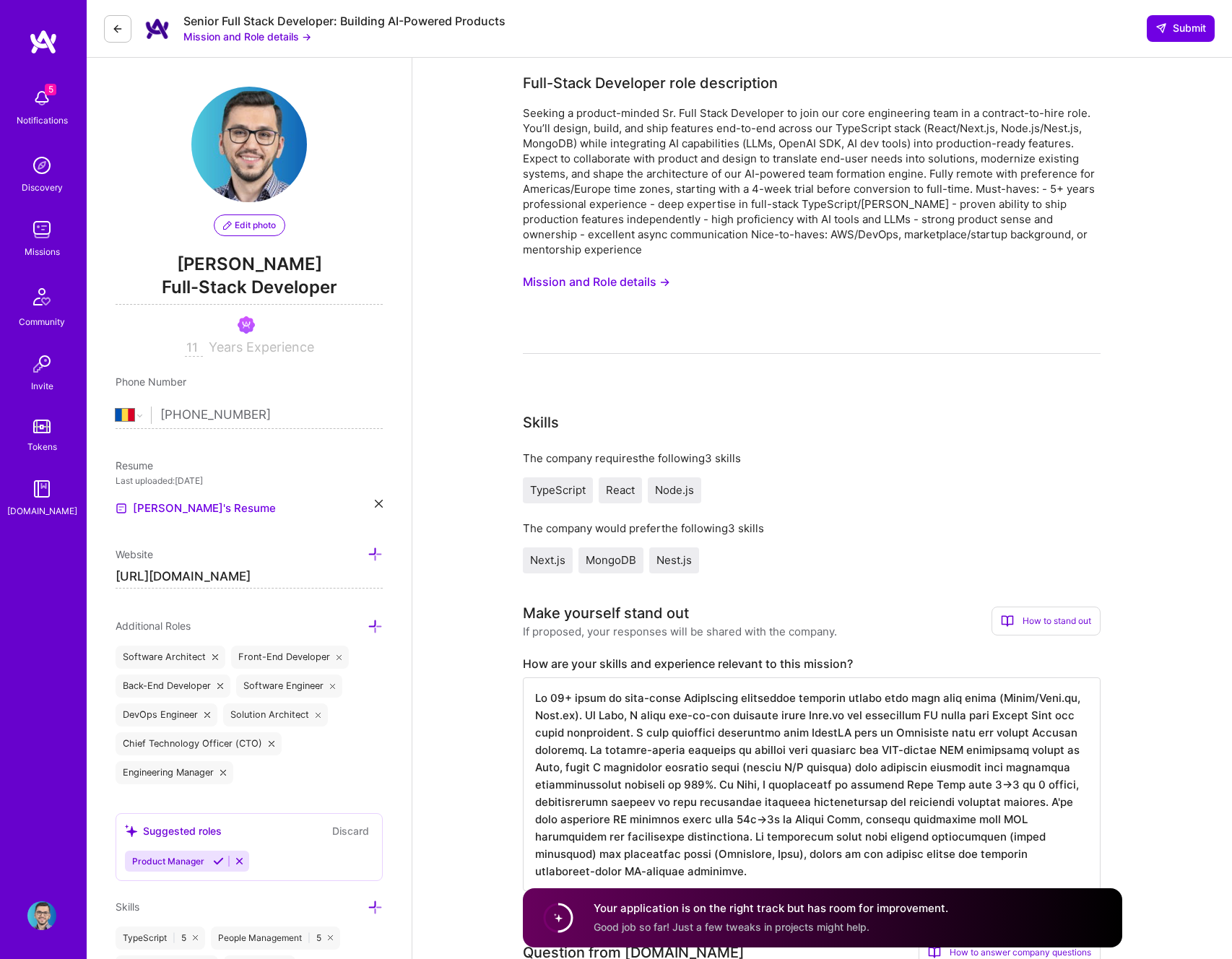
click at [123, 30] on icon at bounding box center [118, 29] width 12 height 12
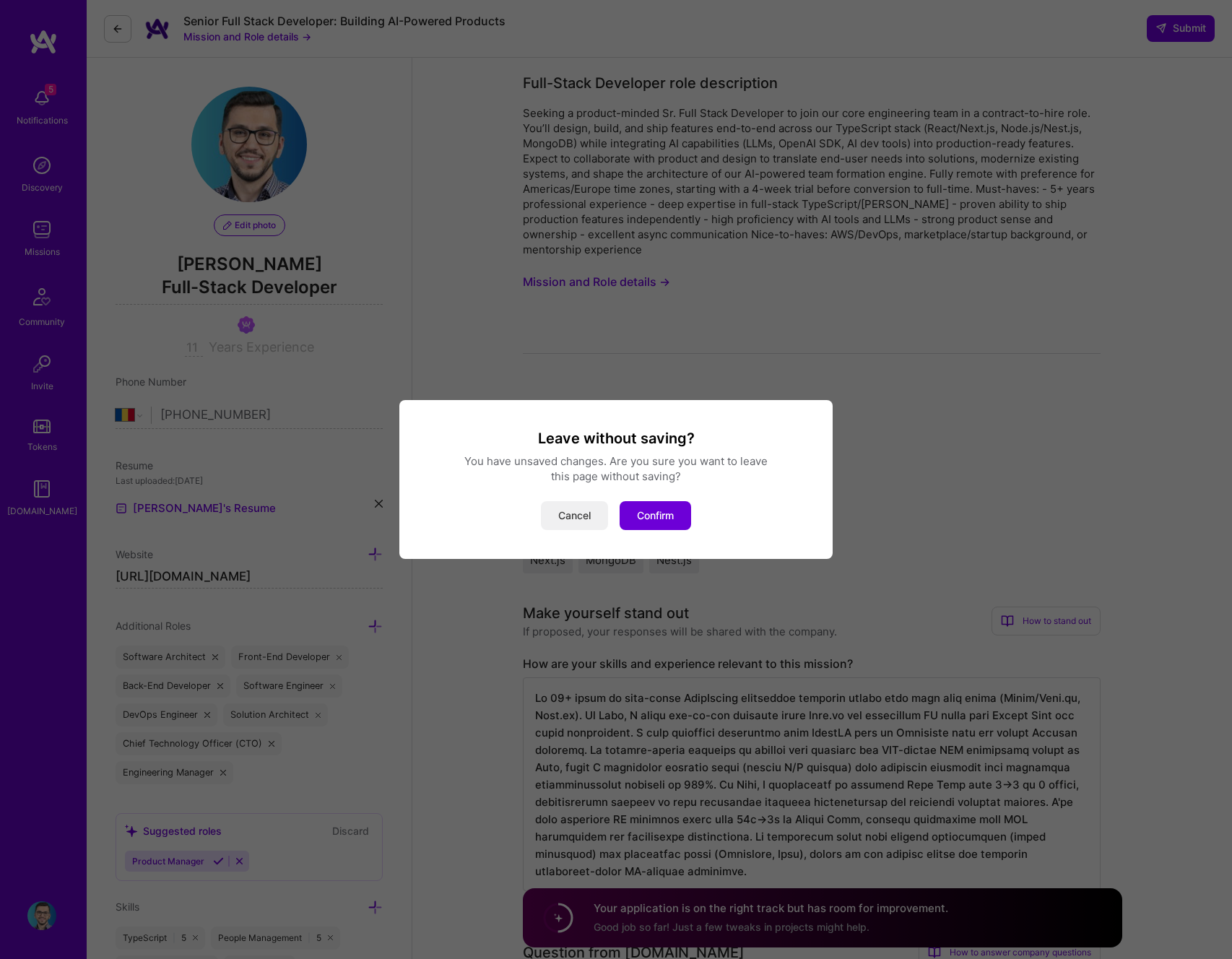
click at [565, 505] on button "Cancel" at bounding box center [574, 516] width 67 height 29
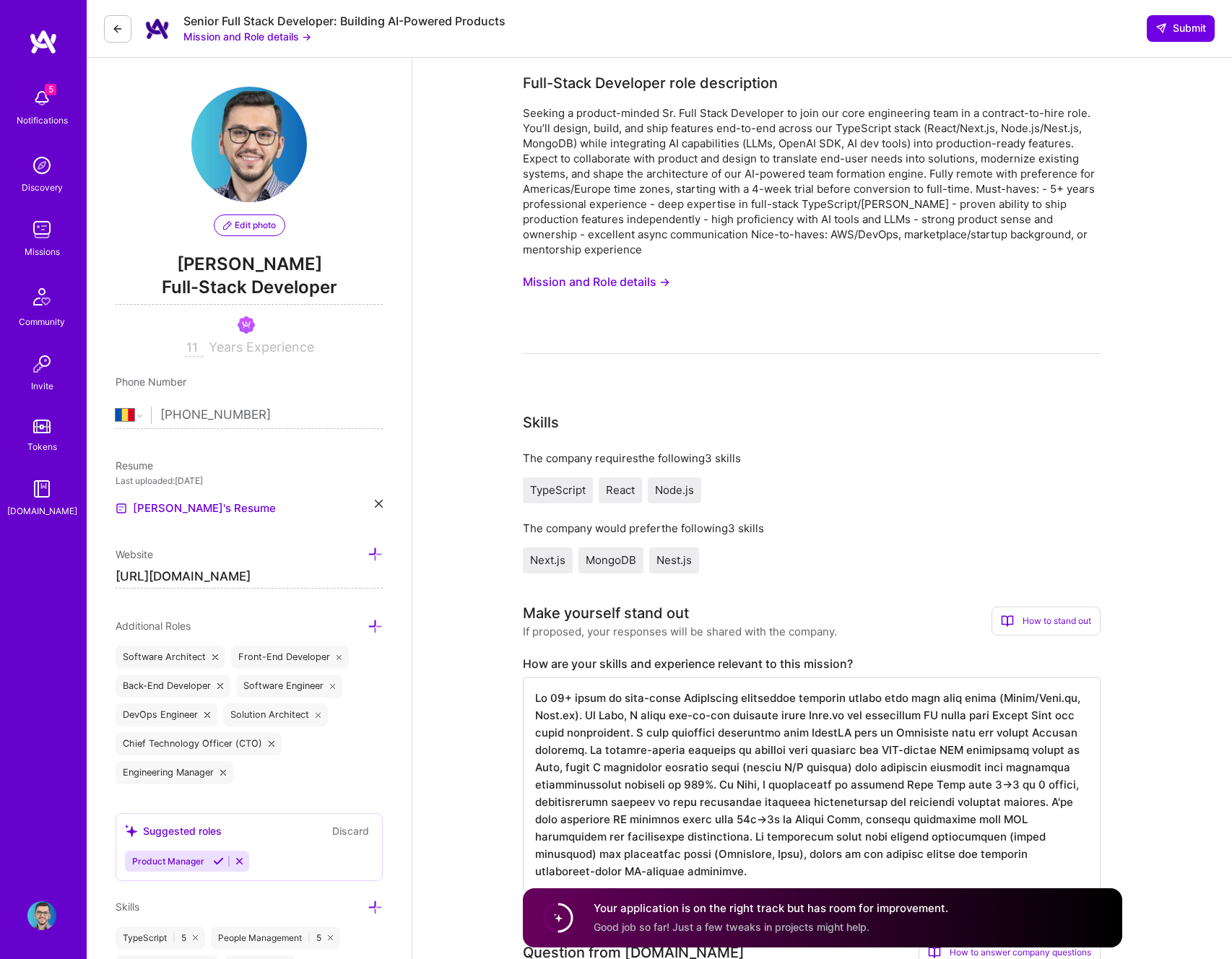
click at [634, 275] on button "Mission and Role details →" at bounding box center [597, 282] width 147 height 27
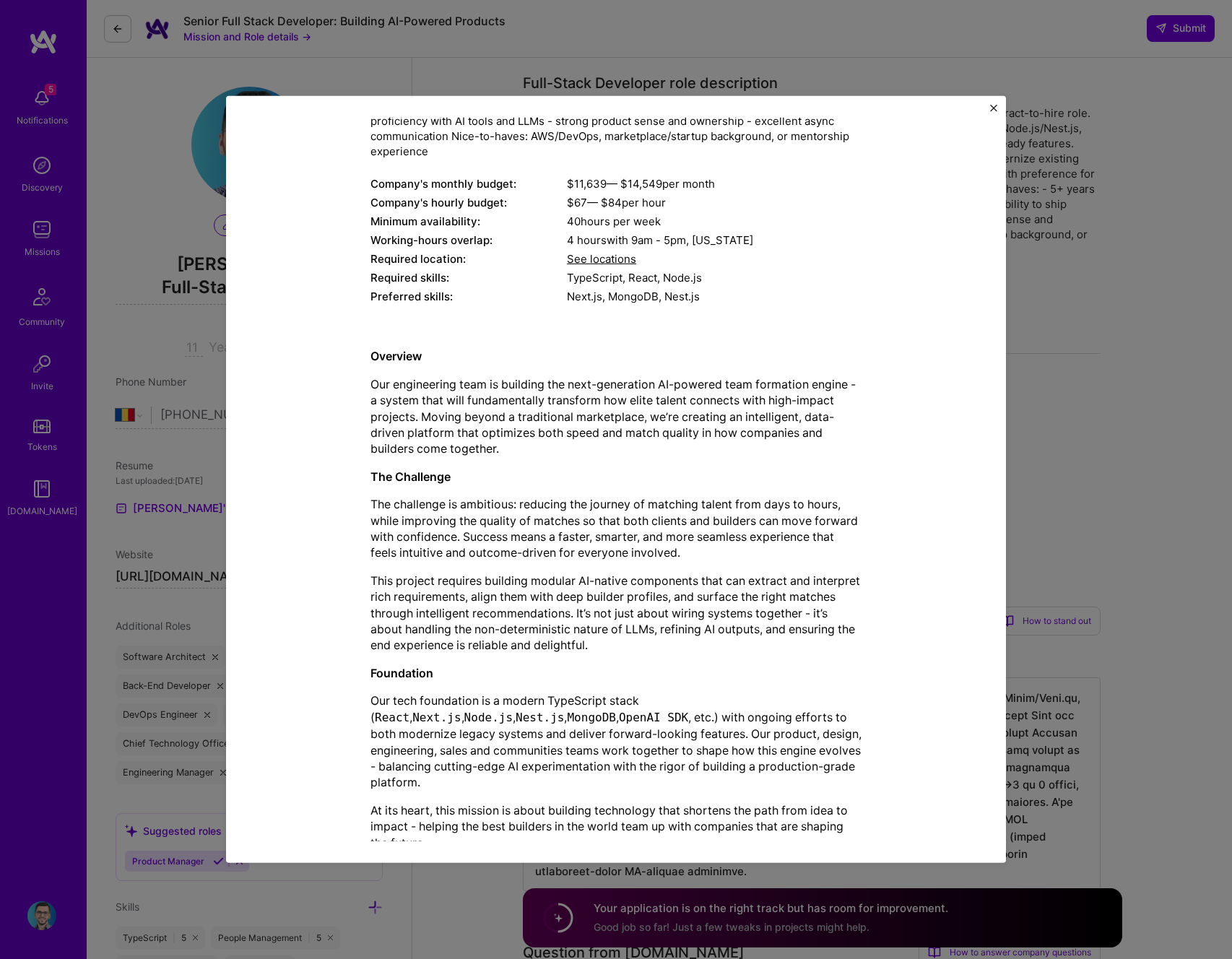
scroll to position [245, 0]
click at [997, 109] on img "Close" at bounding box center [993, 108] width 7 height 7
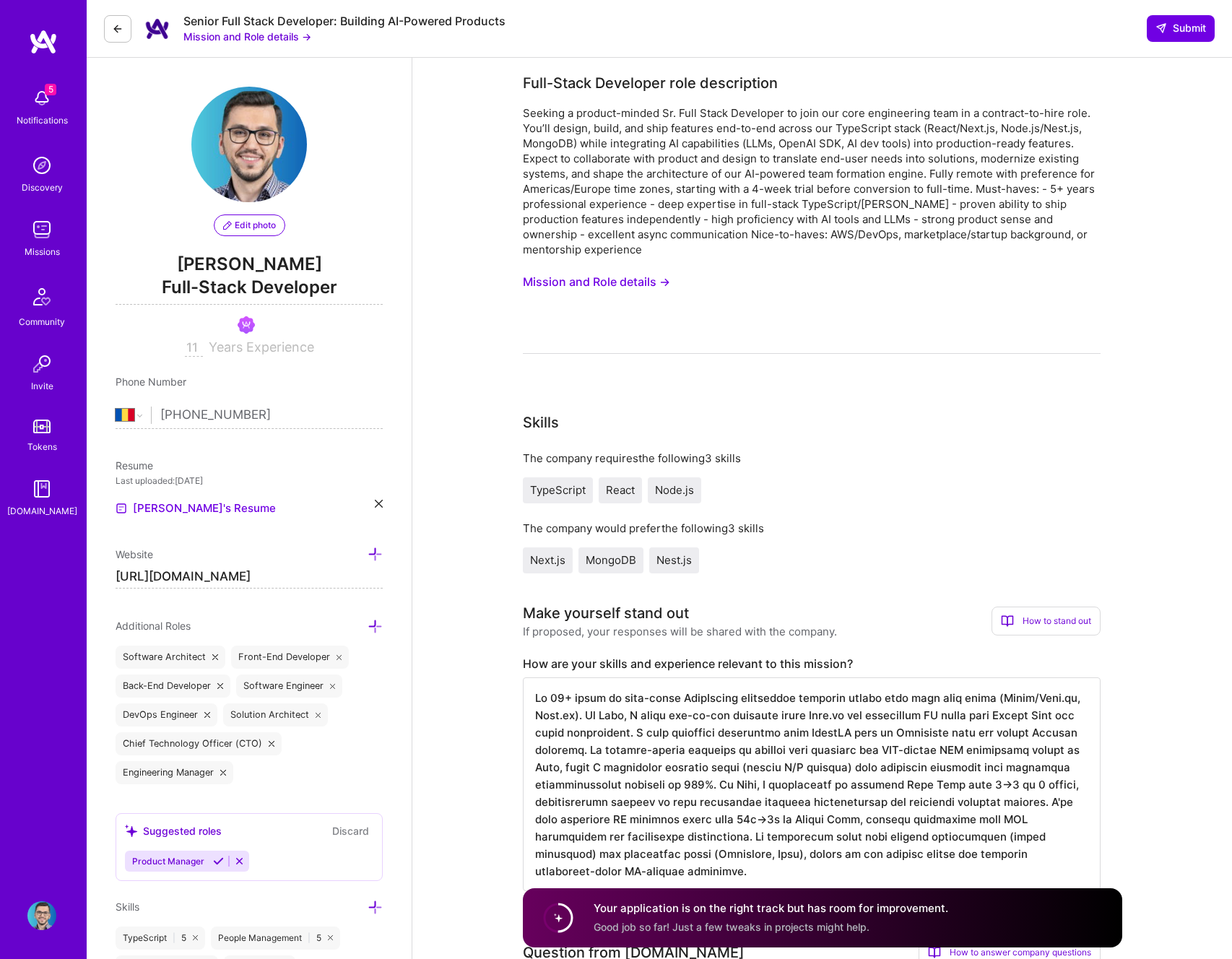
click at [120, 36] on button at bounding box center [118, 28] width 27 height 27
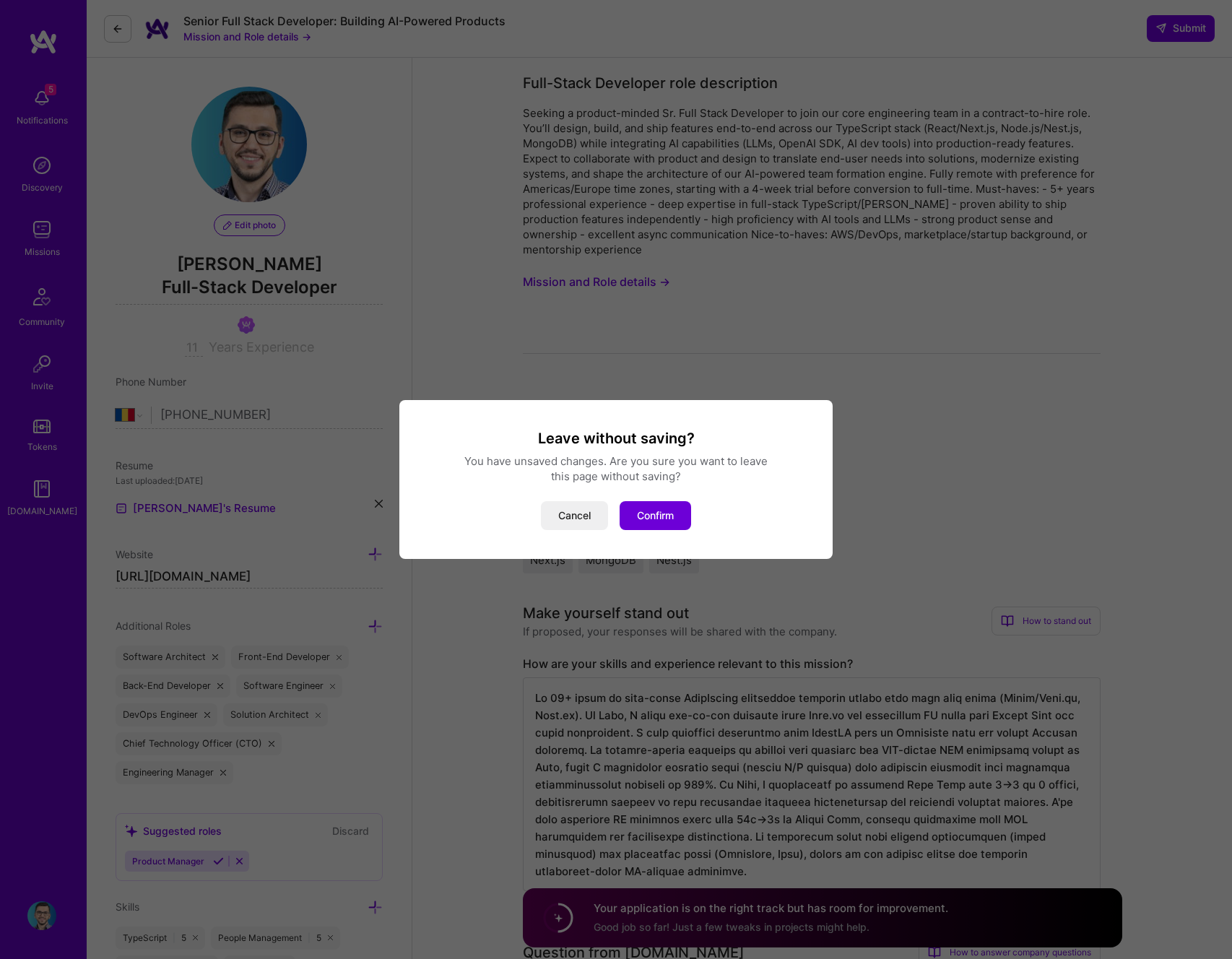
click at [647, 500] on div "Leave without saving? You have unsaved changes. Are you sure you want to leave …" at bounding box center [616, 480] width 399 height 101
click at [659, 516] on button "Confirm" at bounding box center [655, 516] width 71 height 29
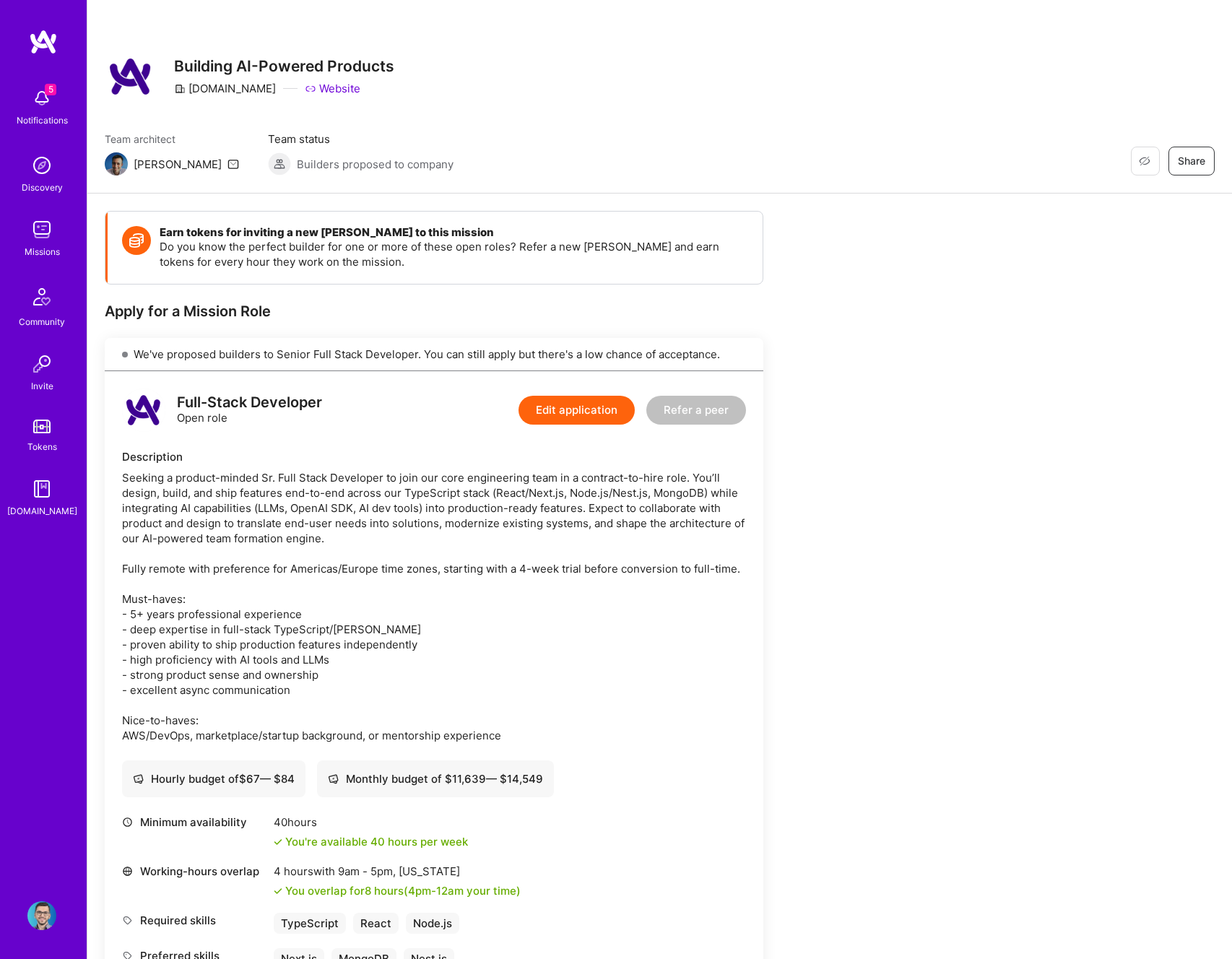
click at [305, 90] on link "Website" at bounding box center [332, 89] width 56 height 15
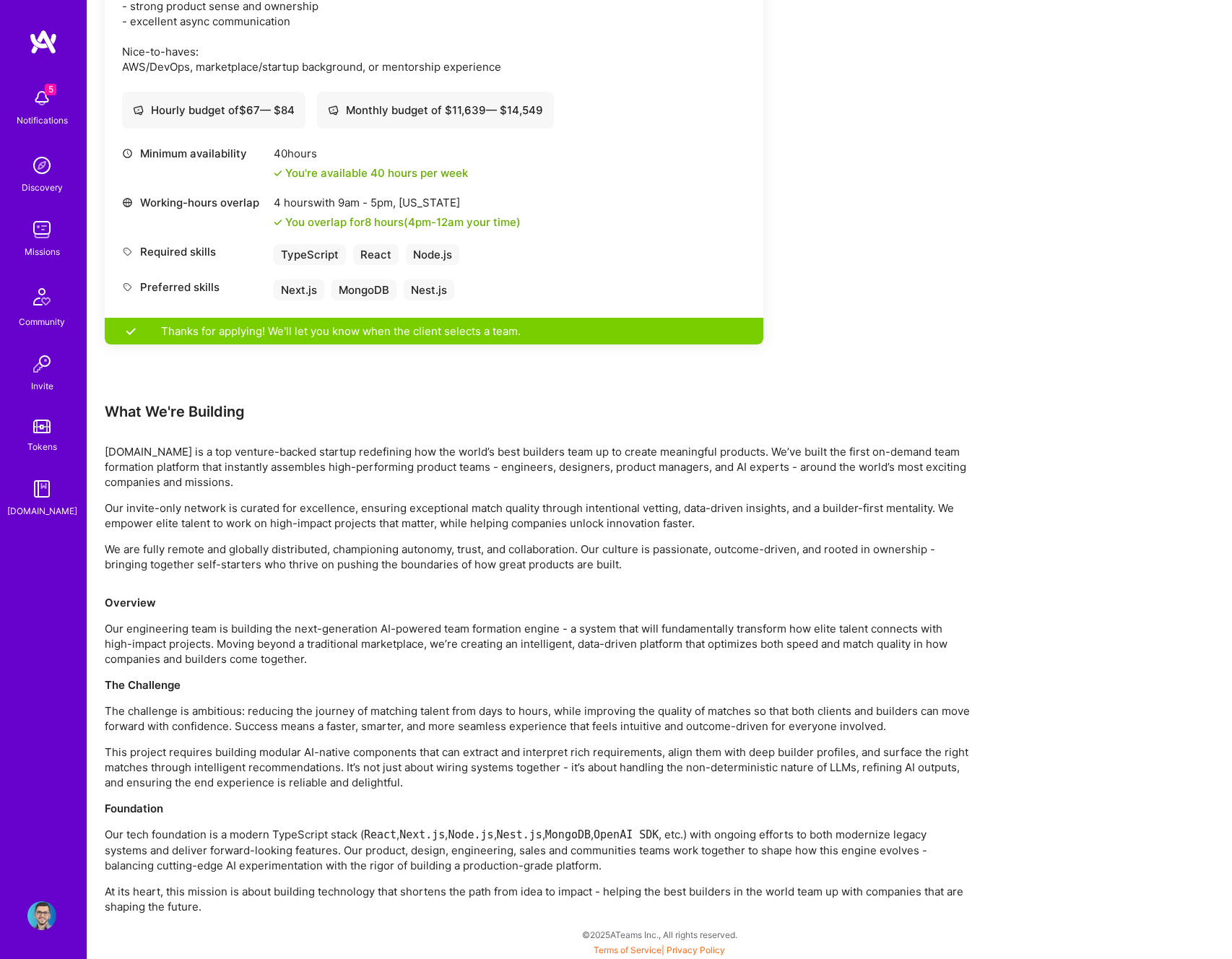
scroll to position [670, 0]
click at [66, 107] on div "5 Notifications" at bounding box center [42, 106] width 89 height 50
click at [56, 111] on div "5 Notifications Discovery Missions Community Invite Tokens [DOMAIN_NAME]" at bounding box center [43, 300] width 87 height 438
click at [44, 189] on div "Discovery" at bounding box center [42, 187] width 41 height 15
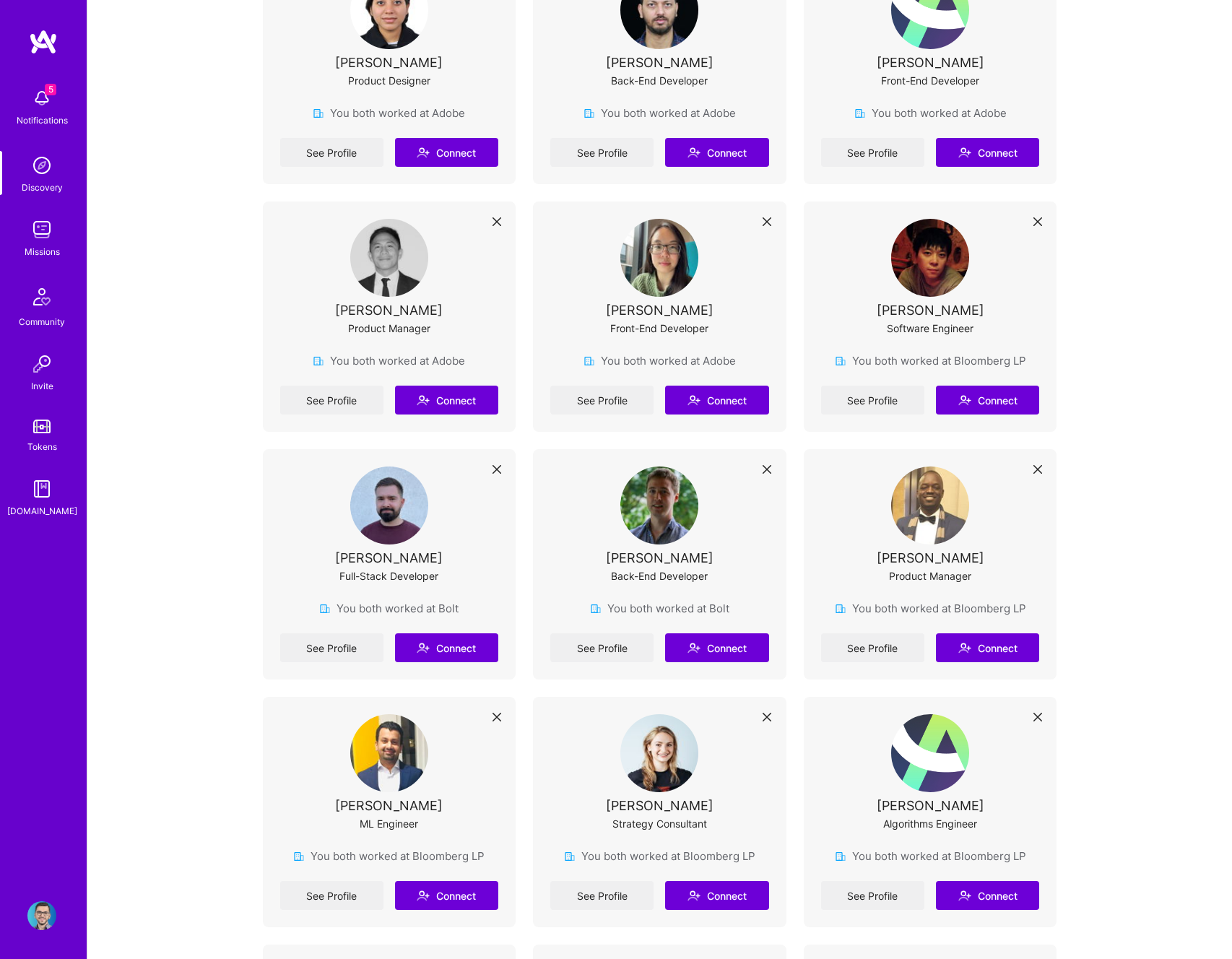
scroll to position [1150, 0]
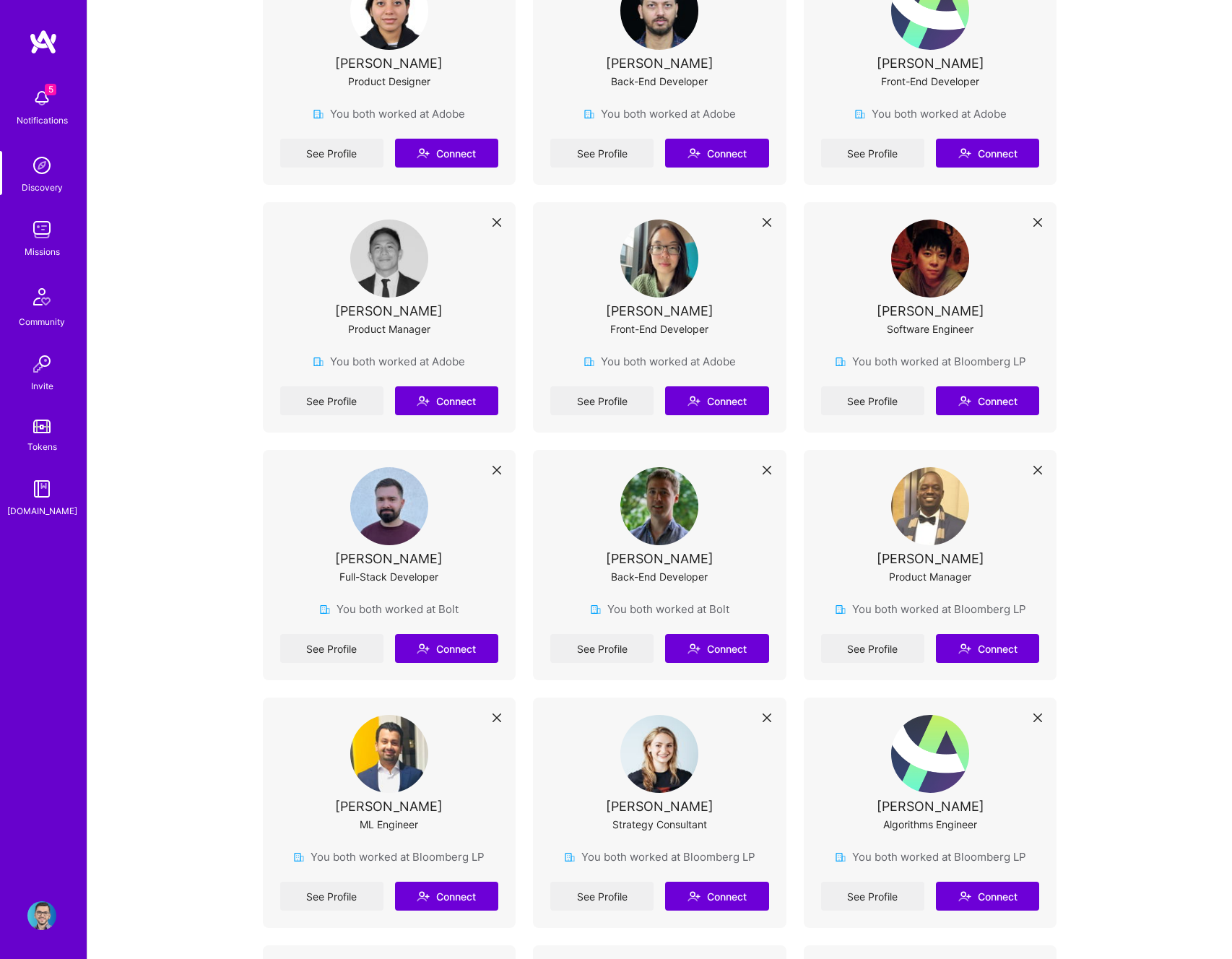
click at [385, 521] on img at bounding box center [389, 506] width 78 height 78
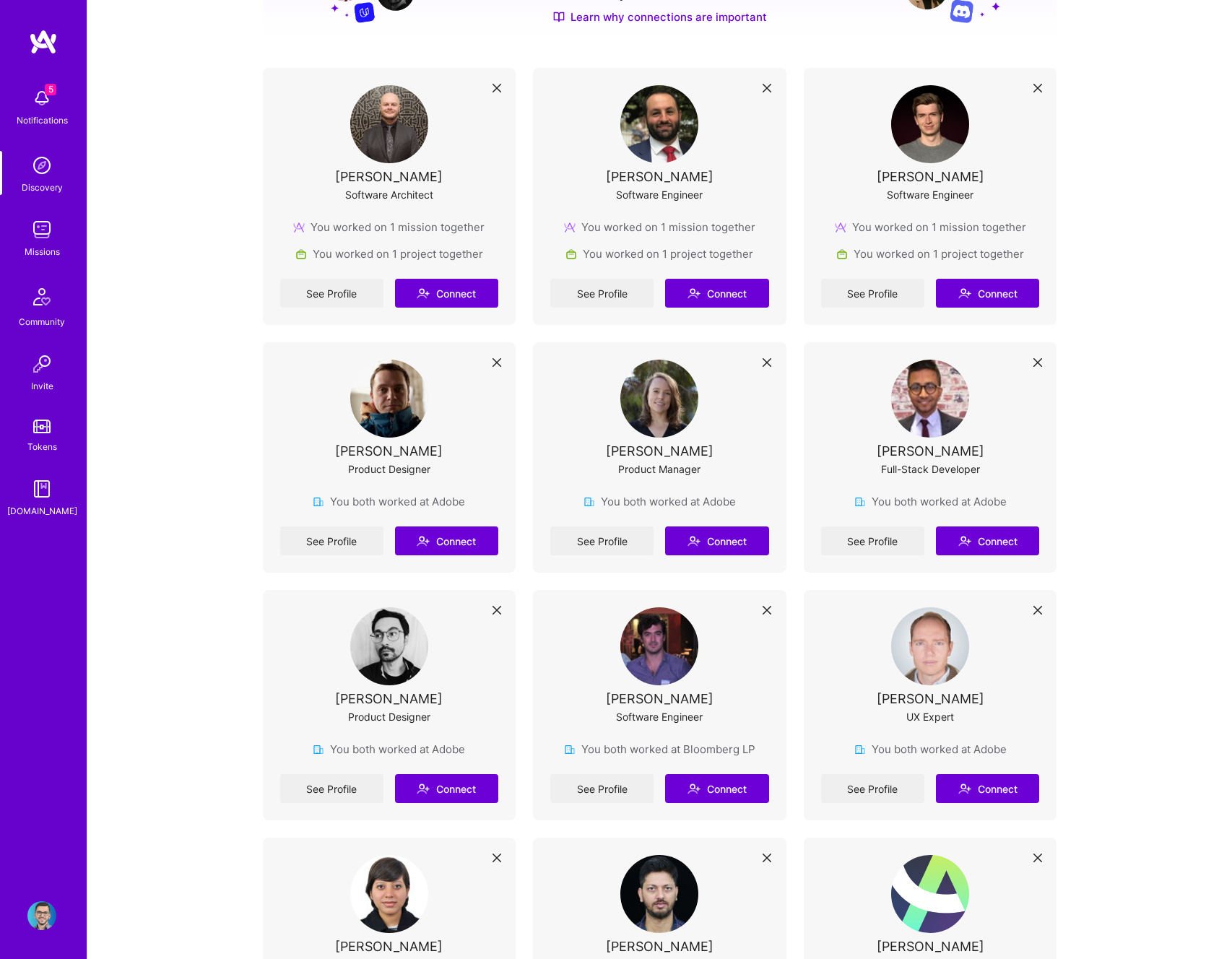
scroll to position [0, 0]
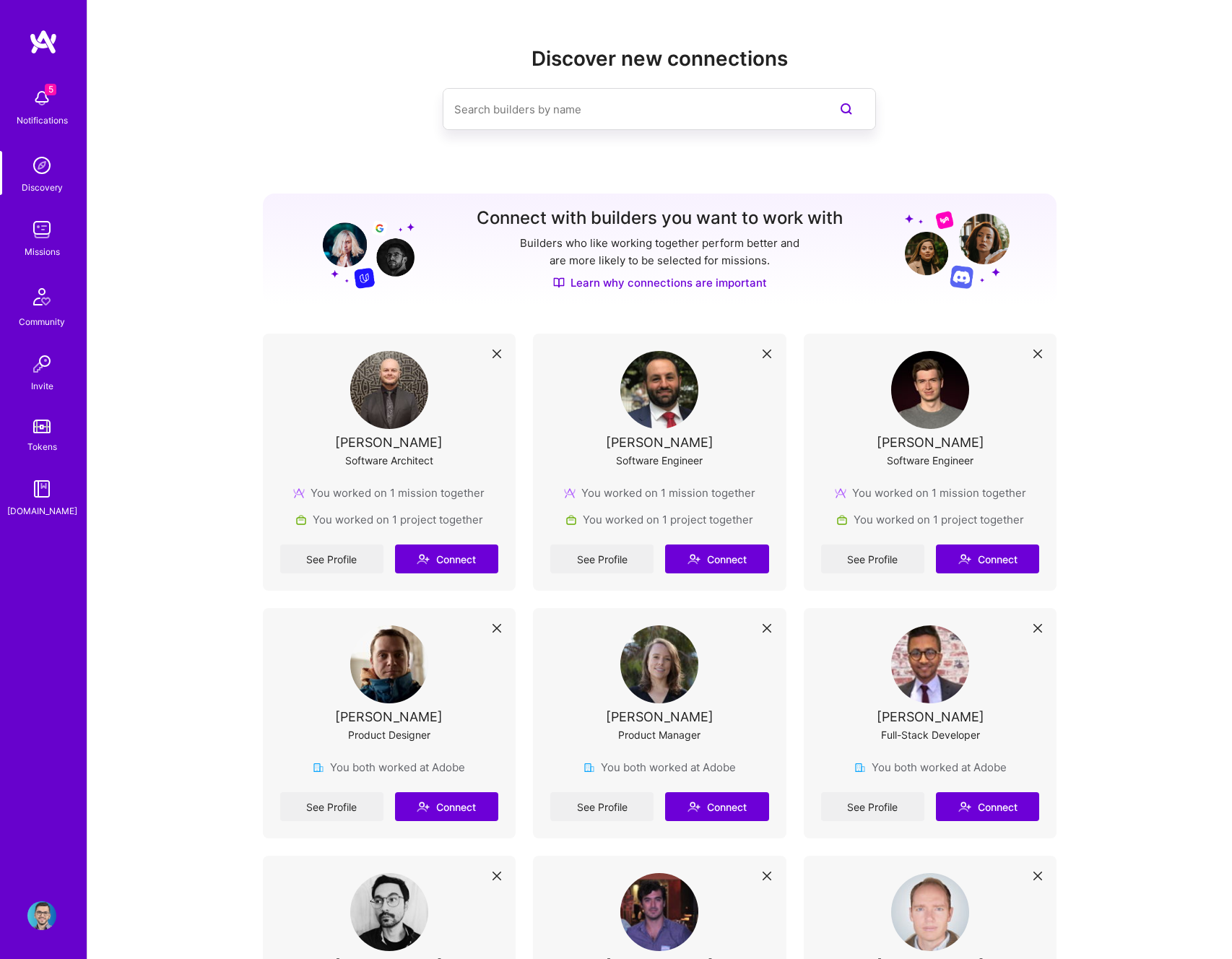
click at [66, 81] on div "5 Notifications" at bounding box center [42, 106] width 89 height 50
click at [36, 105] on div "5 Notifications Discovery Missions Community Invite Tokens [DOMAIN_NAME]" at bounding box center [43, 300] width 87 height 438
click at [39, 180] on div "Discovery" at bounding box center [42, 187] width 41 height 15
click at [55, 239] on img at bounding box center [41, 230] width 29 height 29
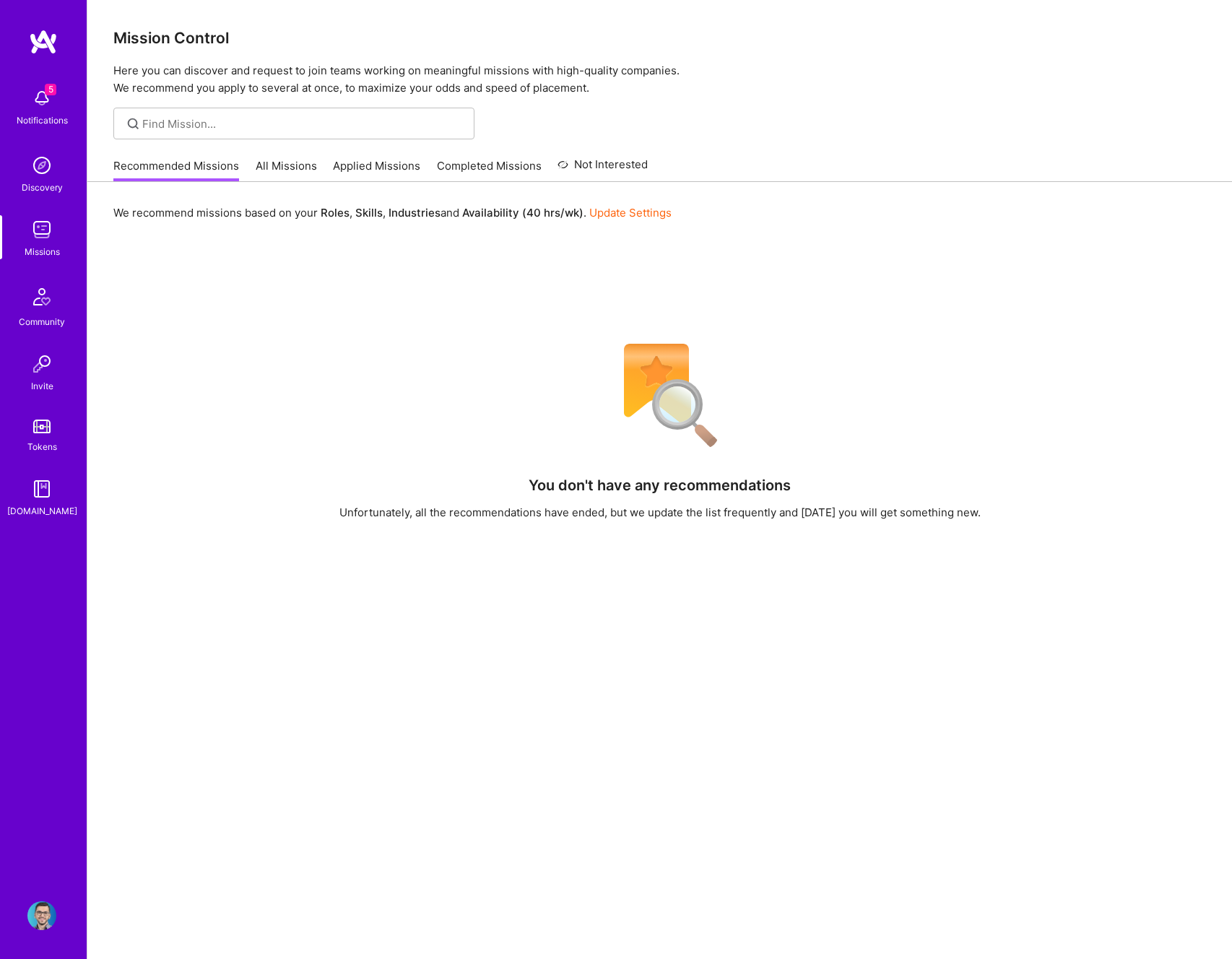
click at [48, 303] on img at bounding box center [42, 297] width 35 height 35
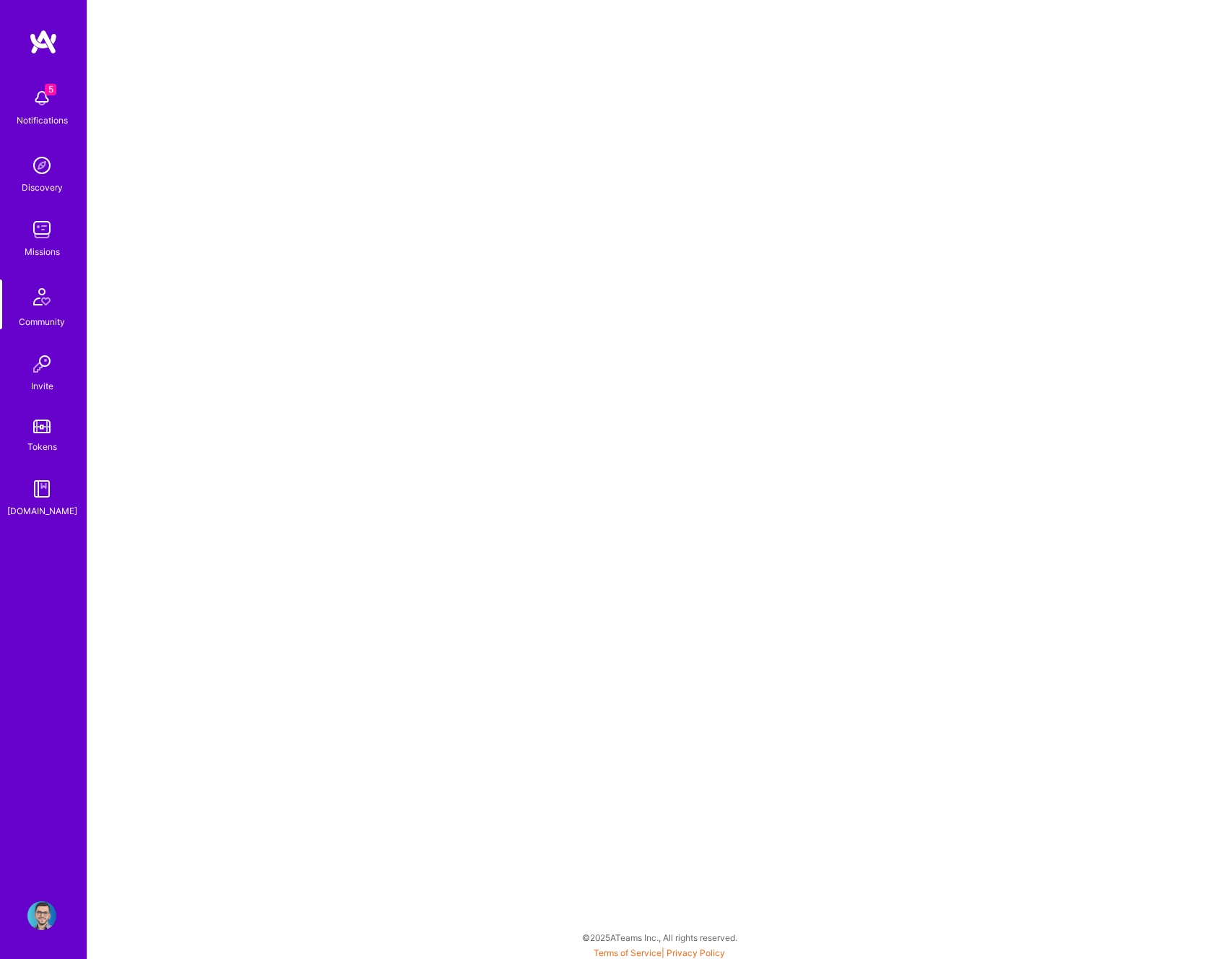
click at [38, 369] on img at bounding box center [41, 364] width 29 height 29
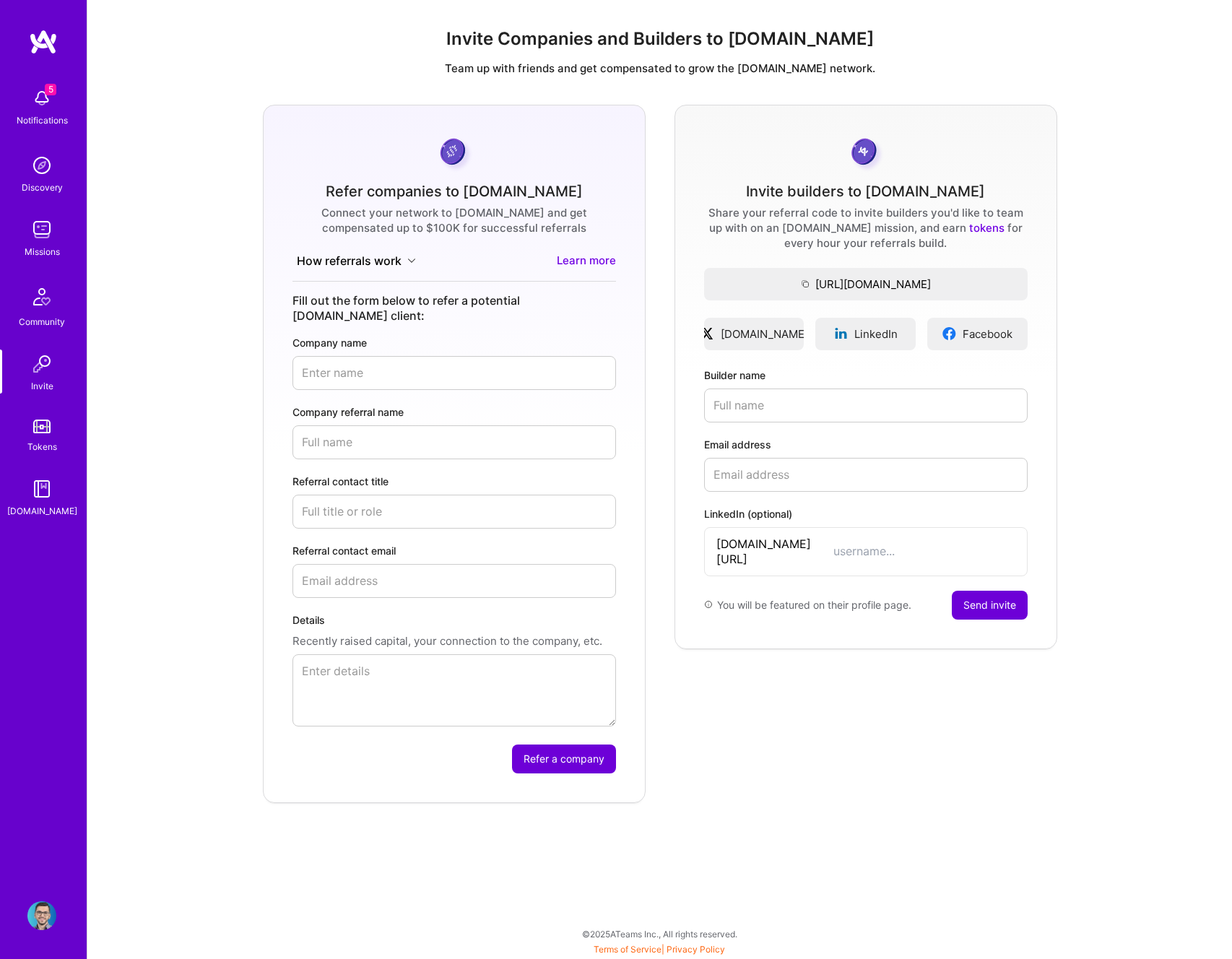
click at [31, 296] on img at bounding box center [42, 297] width 35 height 35
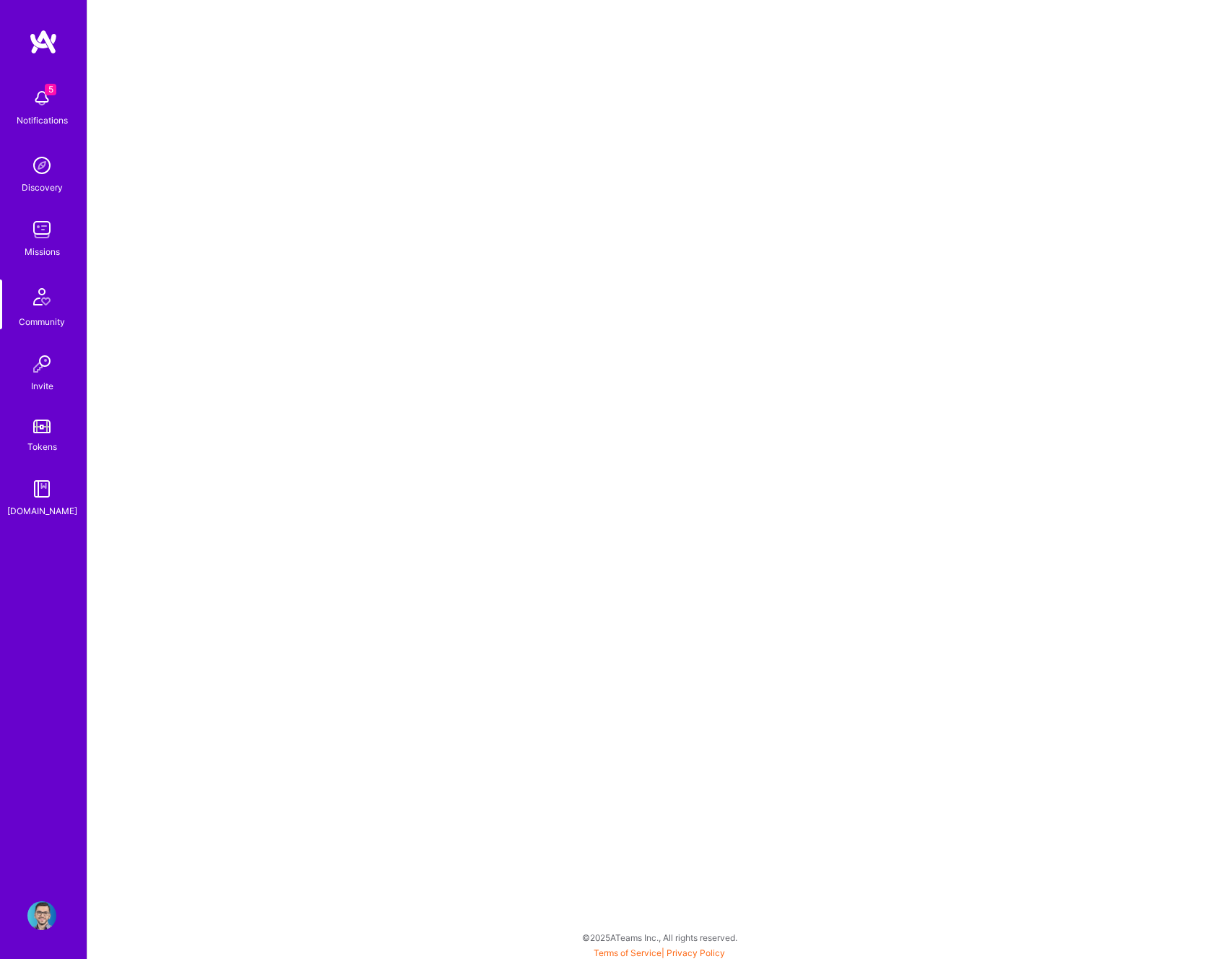
click at [43, 242] on img at bounding box center [41, 230] width 29 height 29
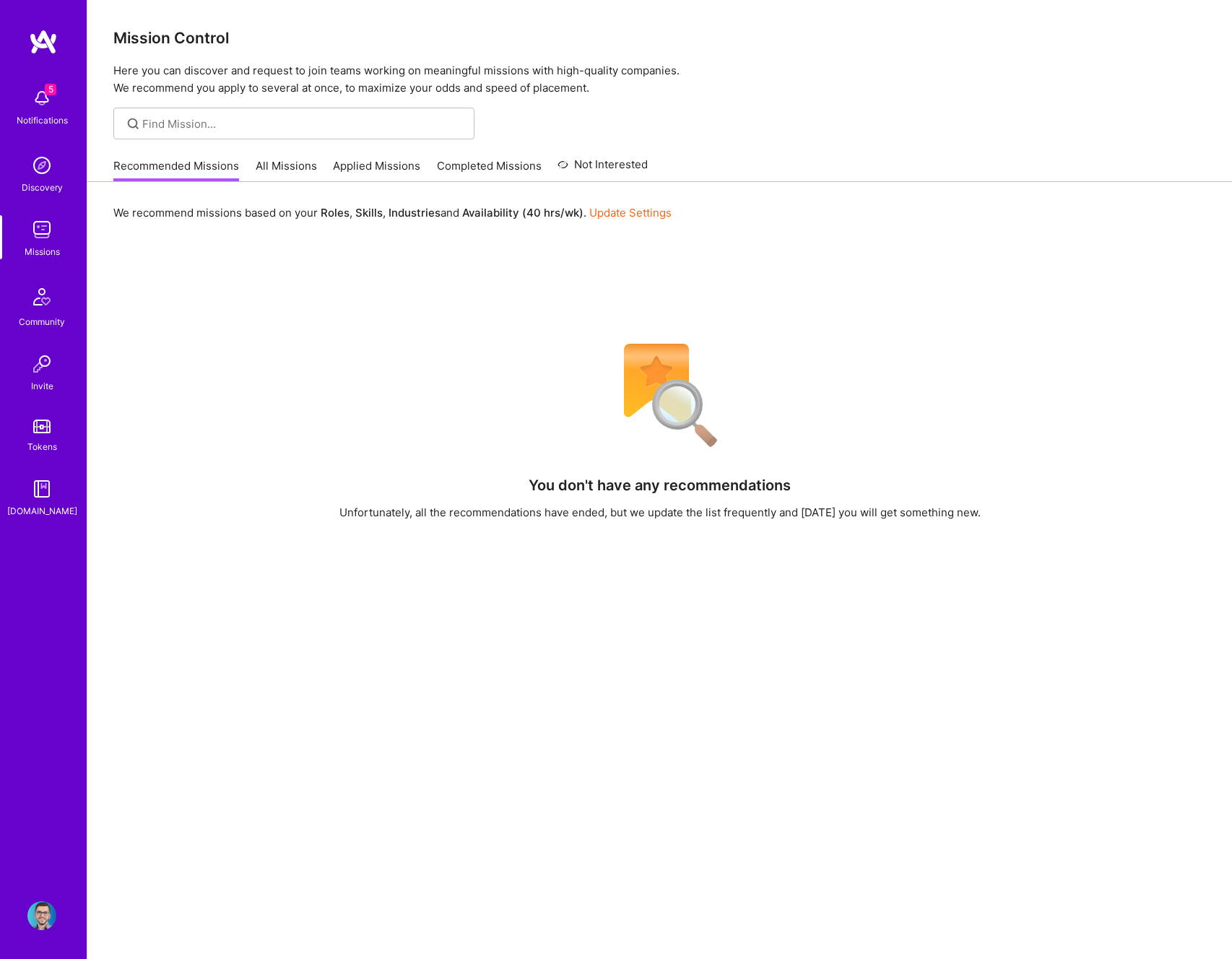
click at [42, 308] on img at bounding box center [42, 297] width 35 height 35
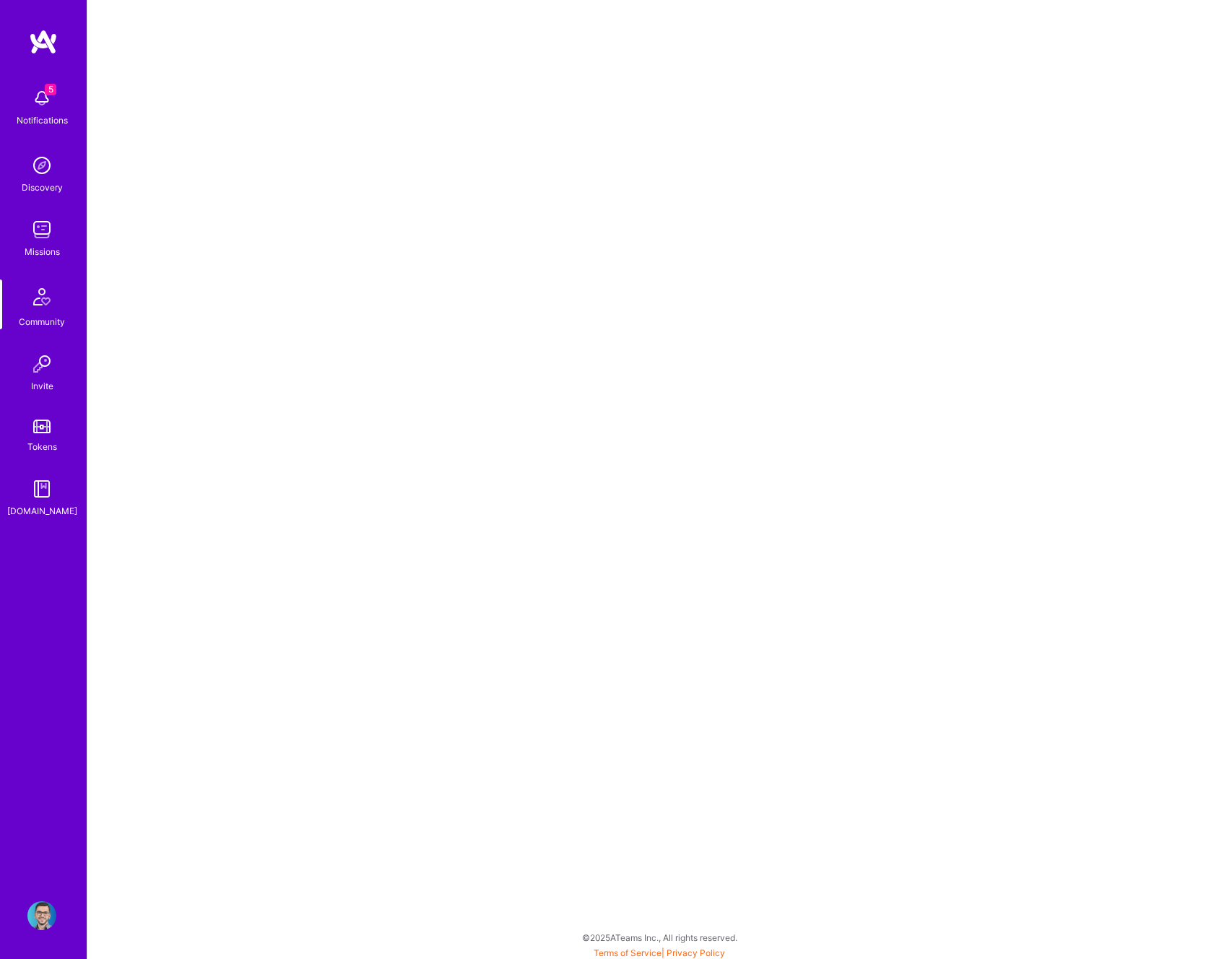
click at [56, 375] on link "Invite" at bounding box center [42, 371] width 89 height 44
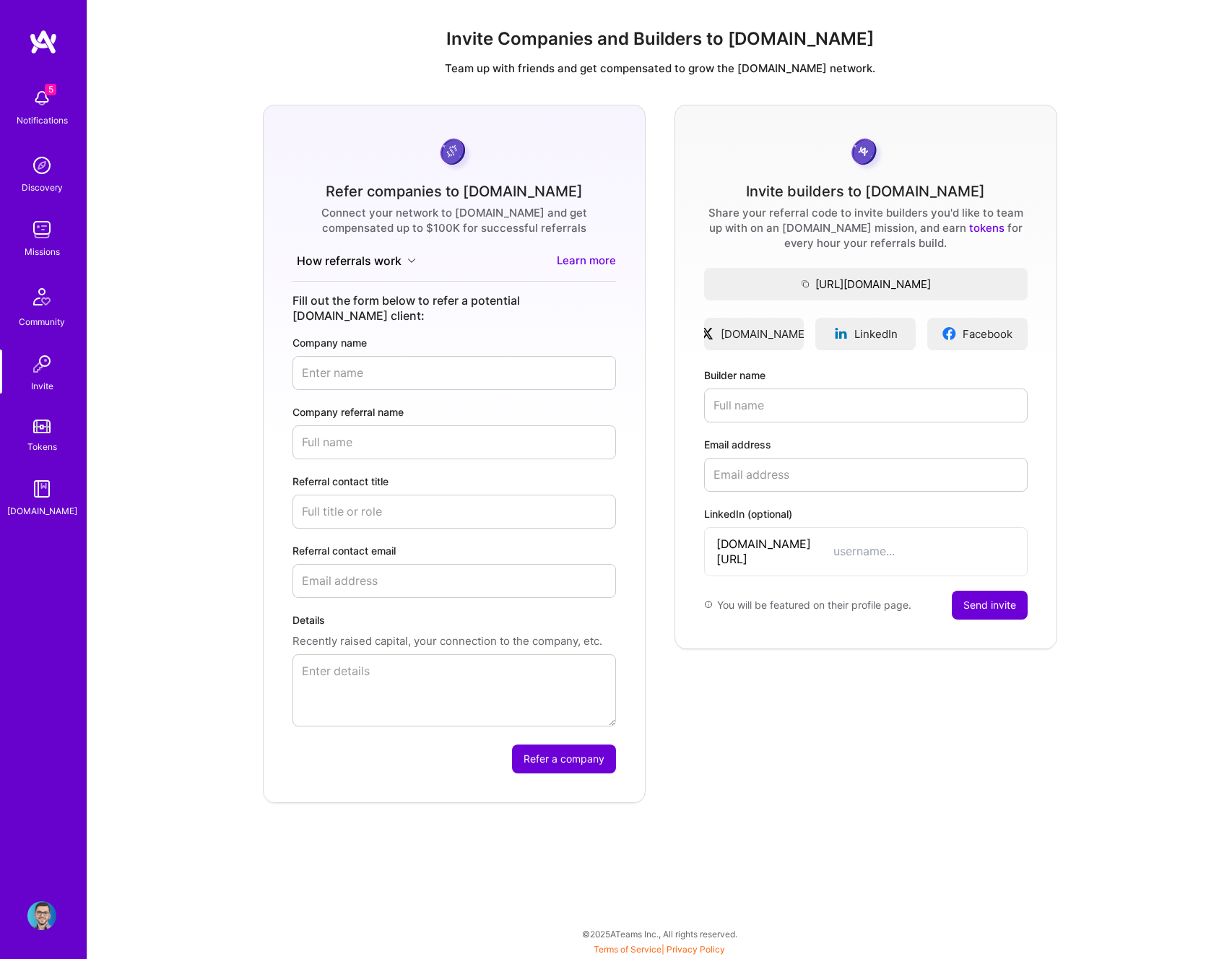
click at [48, 307] on img at bounding box center [42, 297] width 35 height 35
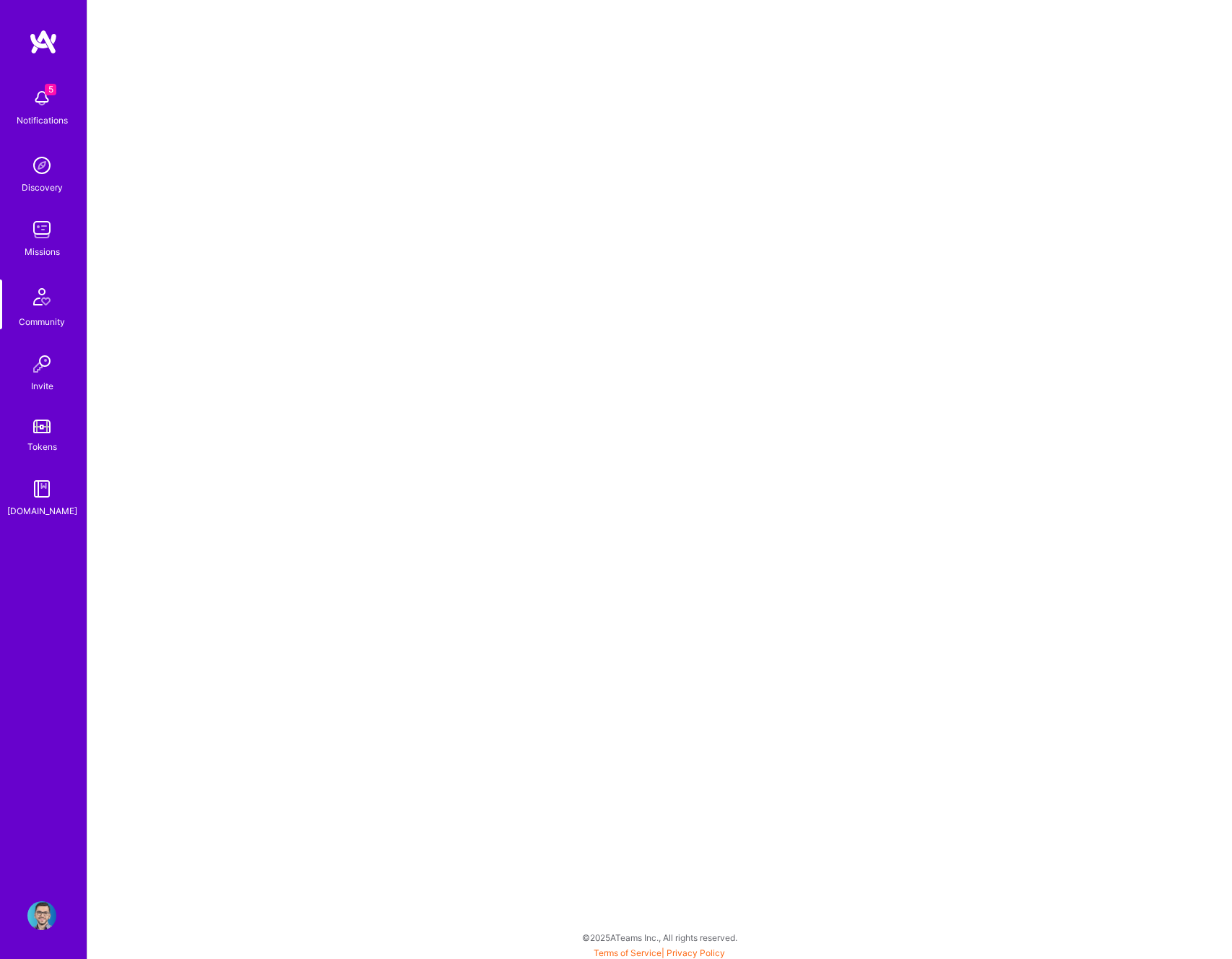
click at [61, 106] on div "5 Notifications" at bounding box center [42, 106] width 89 height 50
click at [40, 118] on div "5 Notifications Discovery Missions Community Invite Tokens [DOMAIN_NAME]" at bounding box center [43, 300] width 87 height 438
click at [49, 99] on img at bounding box center [41, 98] width 29 height 29
click at [49, 107] on div "5 Notifications Discovery Missions Community Invite Tokens [DOMAIN_NAME]" at bounding box center [43, 300] width 87 height 438
click at [45, 183] on div "Discovery" at bounding box center [42, 187] width 41 height 15
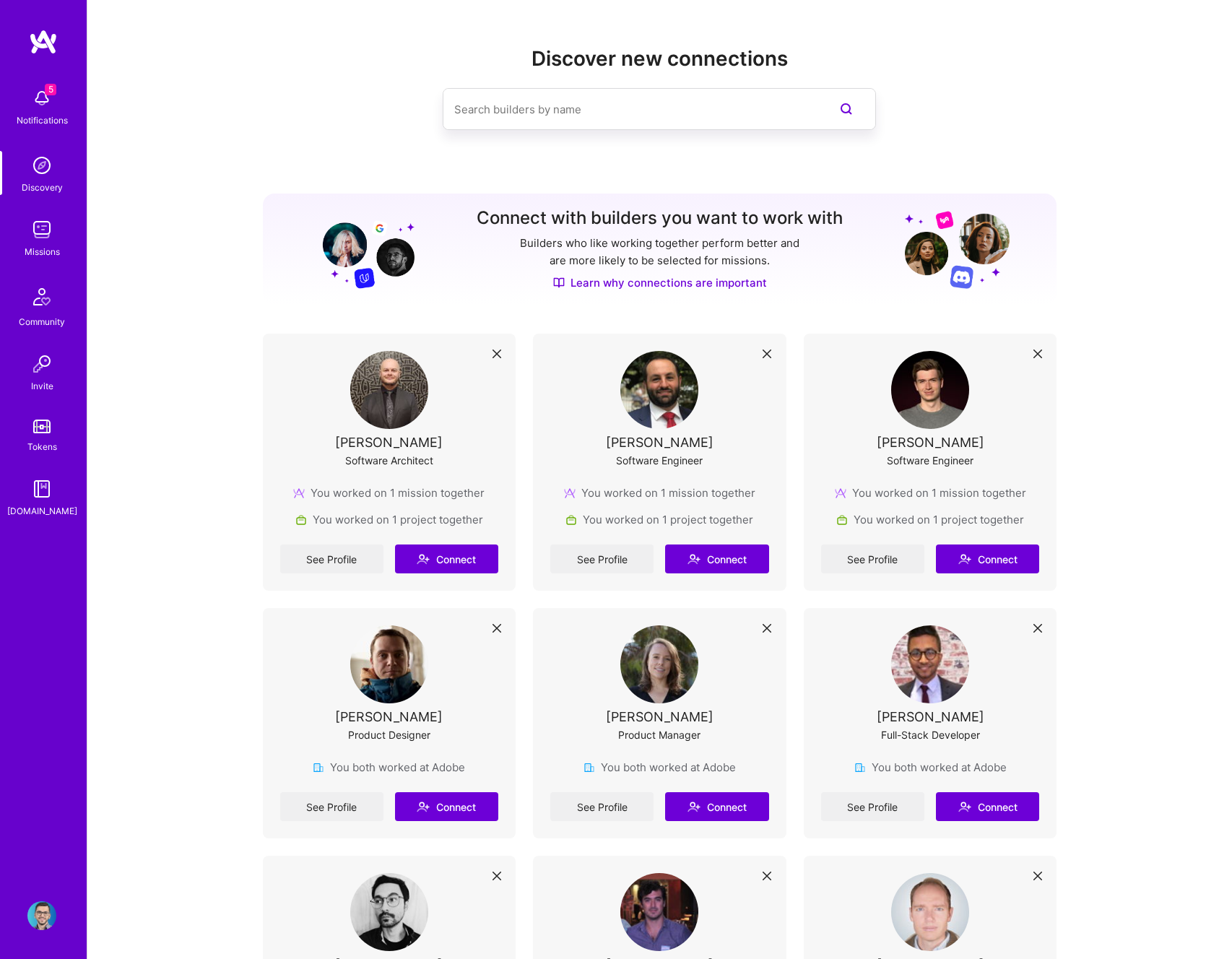
click at [402, 390] on img at bounding box center [389, 390] width 78 height 78
click at [333, 565] on link "See Profile" at bounding box center [331, 559] width 104 height 29
click at [673, 393] on img at bounding box center [659, 390] width 78 height 78
click at [584, 566] on link "See Profile" at bounding box center [602, 559] width 104 height 29
click at [867, 565] on link "See Profile" at bounding box center [872, 559] width 104 height 29
